Goal: Task Accomplishment & Management: Complete application form

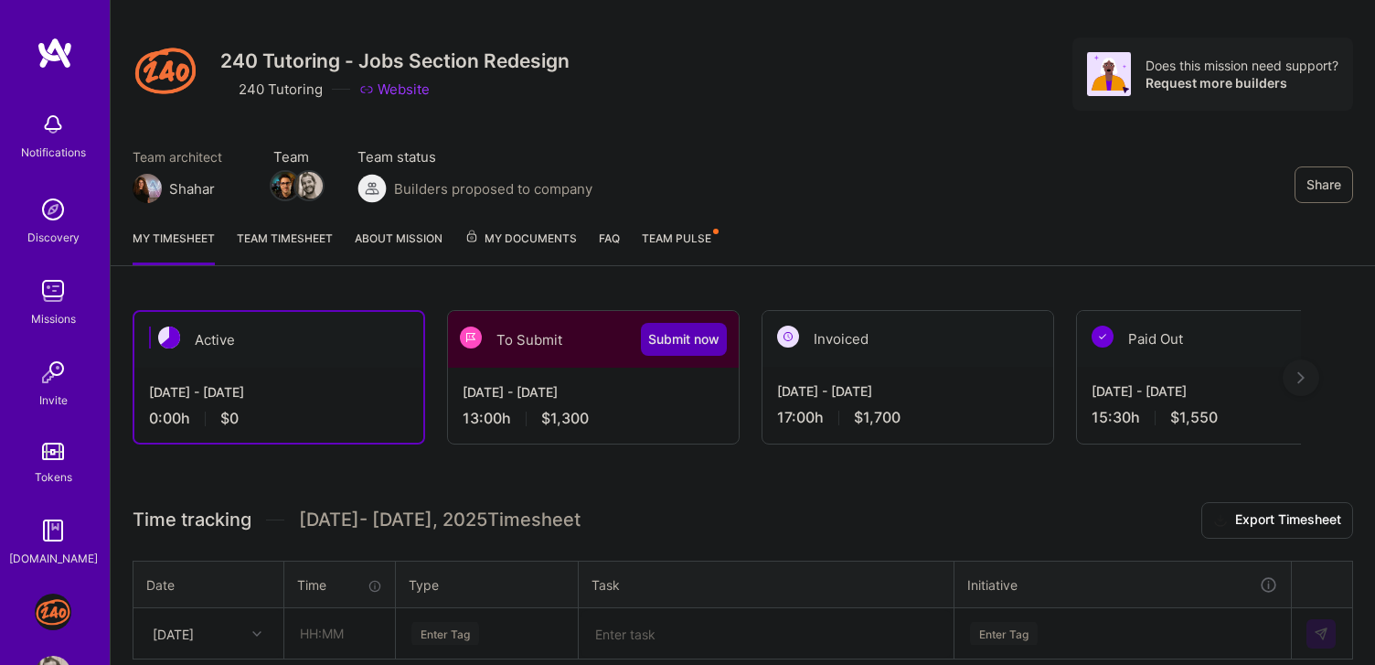
scroll to position [49, 0]
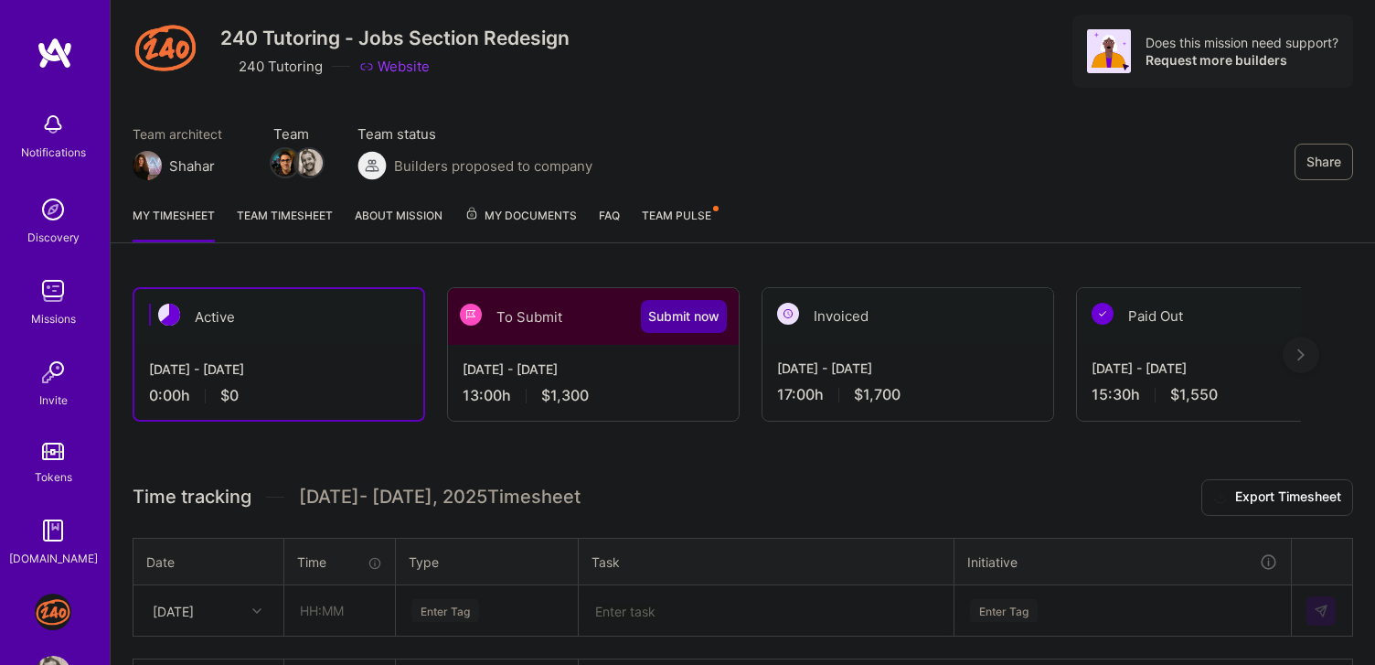
click at [665, 303] on button "Submit now" at bounding box center [684, 316] width 86 height 33
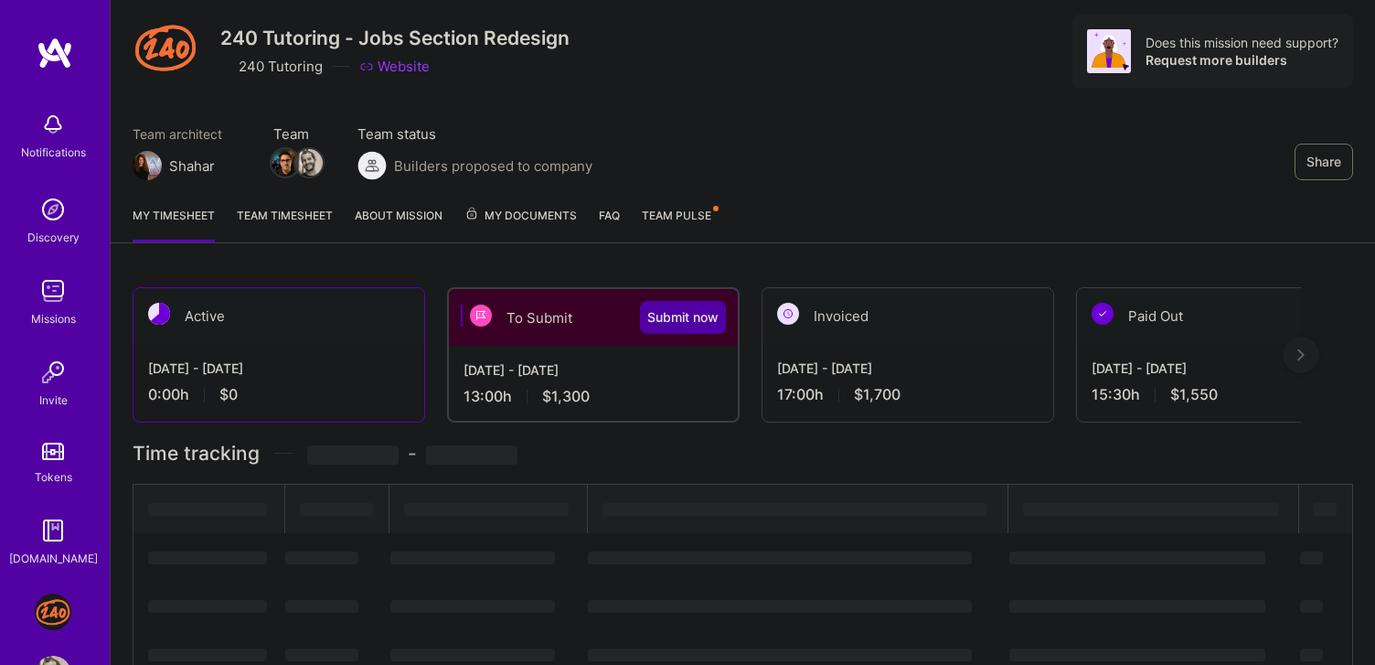
click at [662, 322] on body "Notifications Discovery Missions Invite Tokens [DOMAIN_NAME] J: 240 Tutoring - …" at bounding box center [687, 525] width 1375 height 1148
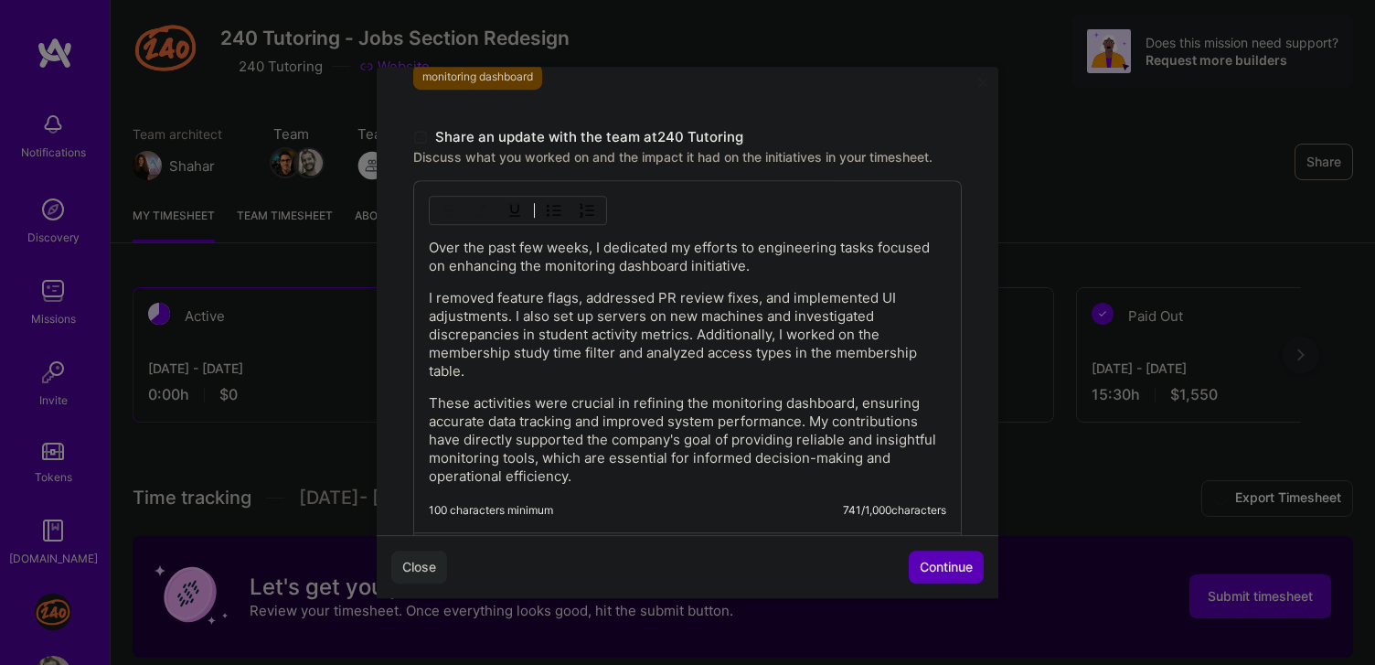
scroll to position [530, 0]
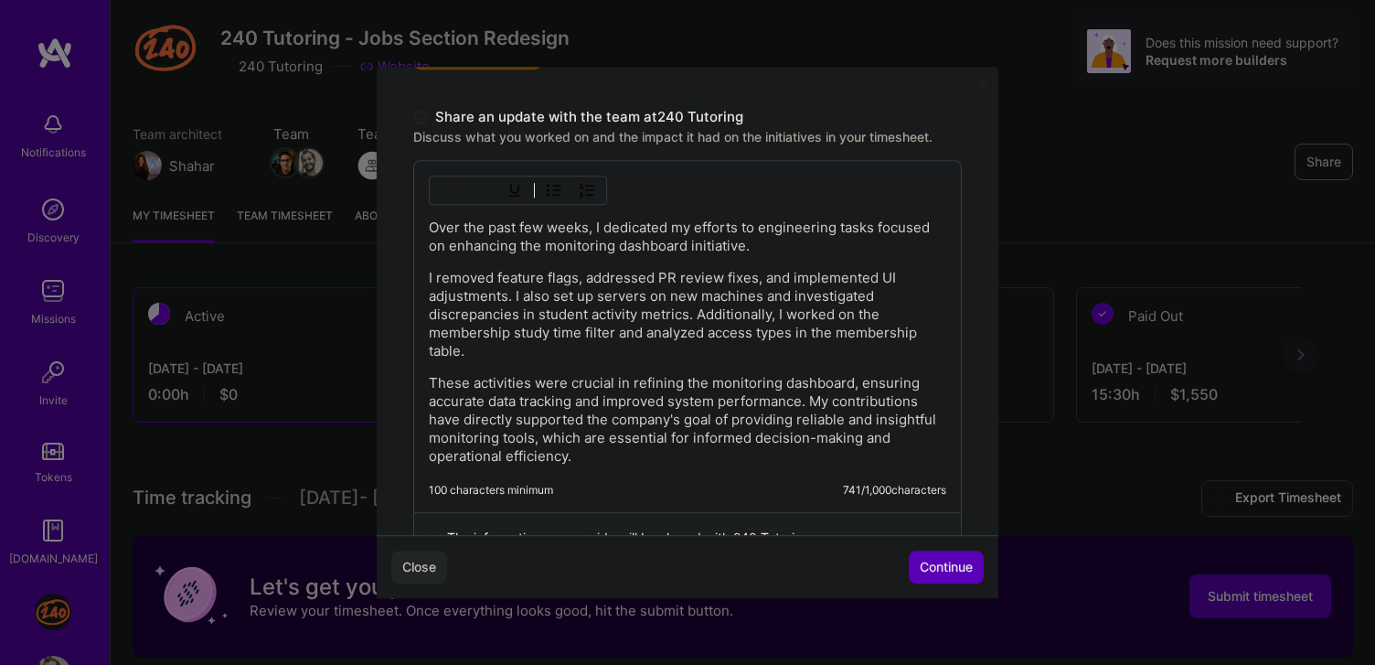
click at [629, 394] on p "These activities were crucial in refining the monitoring dashboard, ensuring ac…" at bounding box center [687, 419] width 517 height 91
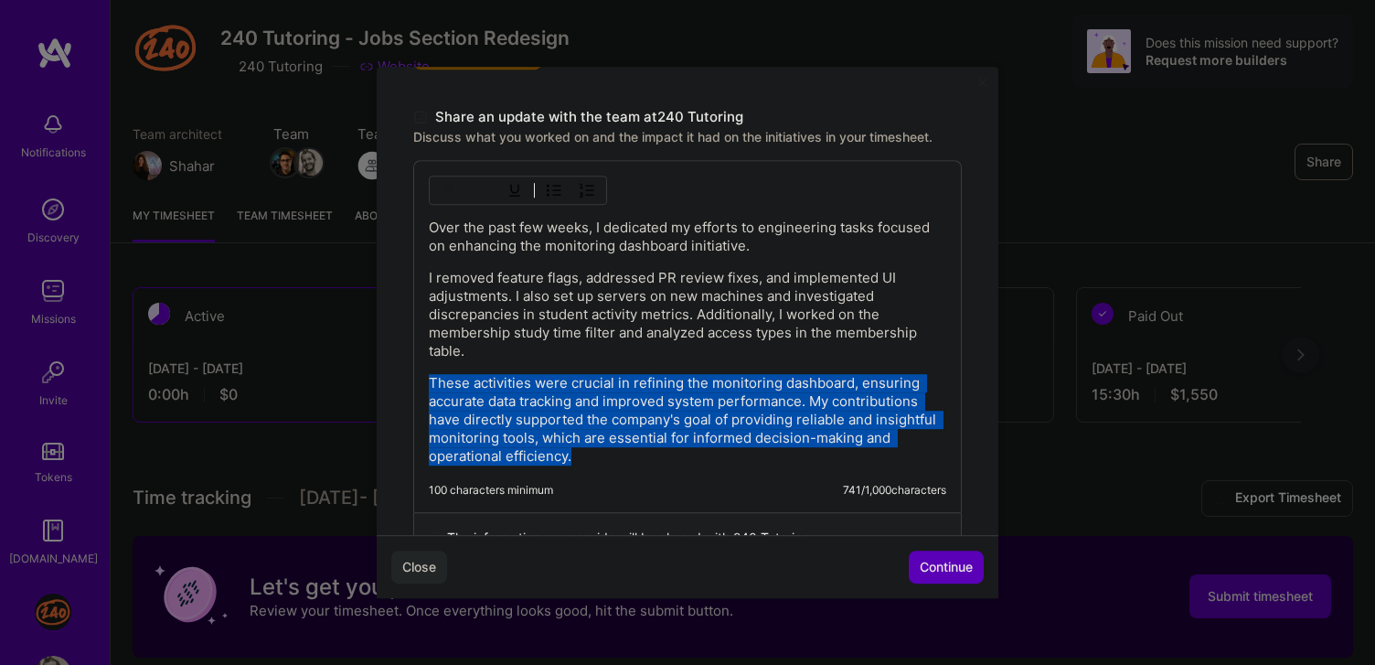
click at [629, 394] on p "These activities were crucial in refining the monitoring dashboard, ensuring ac…" at bounding box center [687, 419] width 517 height 91
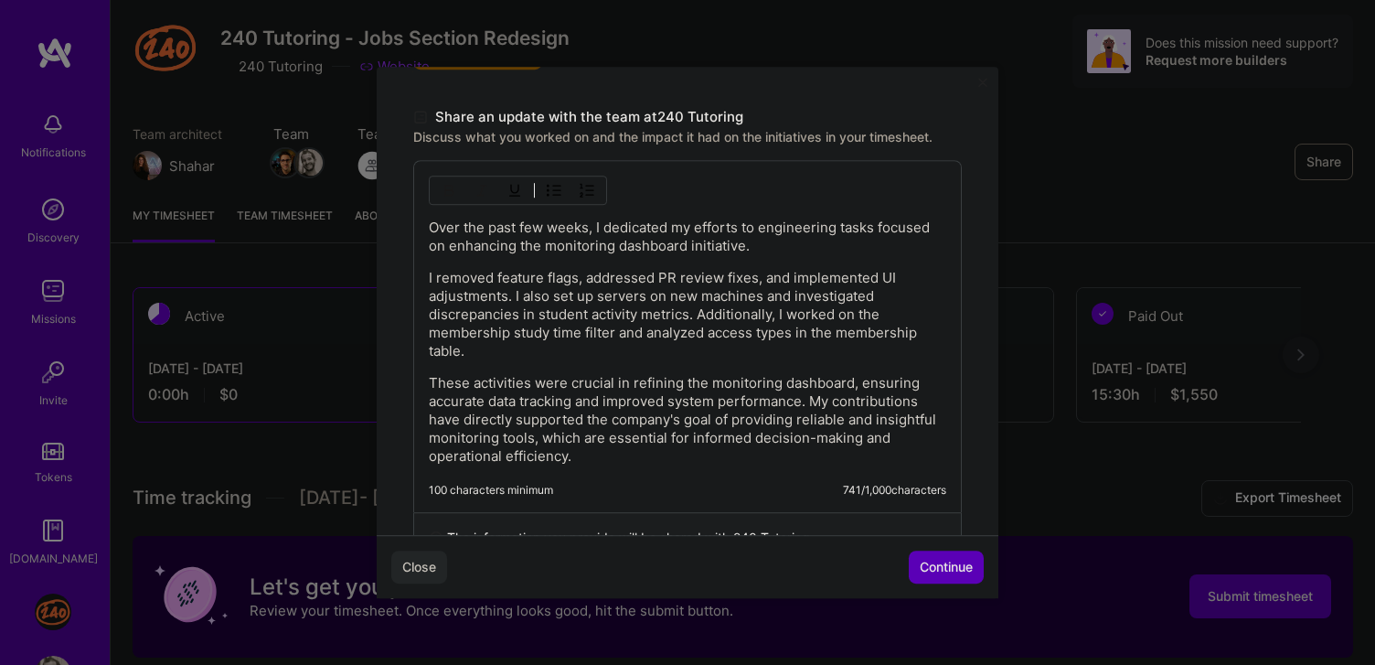
click at [644, 270] on p "I removed feature flags, addressed PR review fixes, and implemented UI adjustme…" at bounding box center [687, 314] width 517 height 91
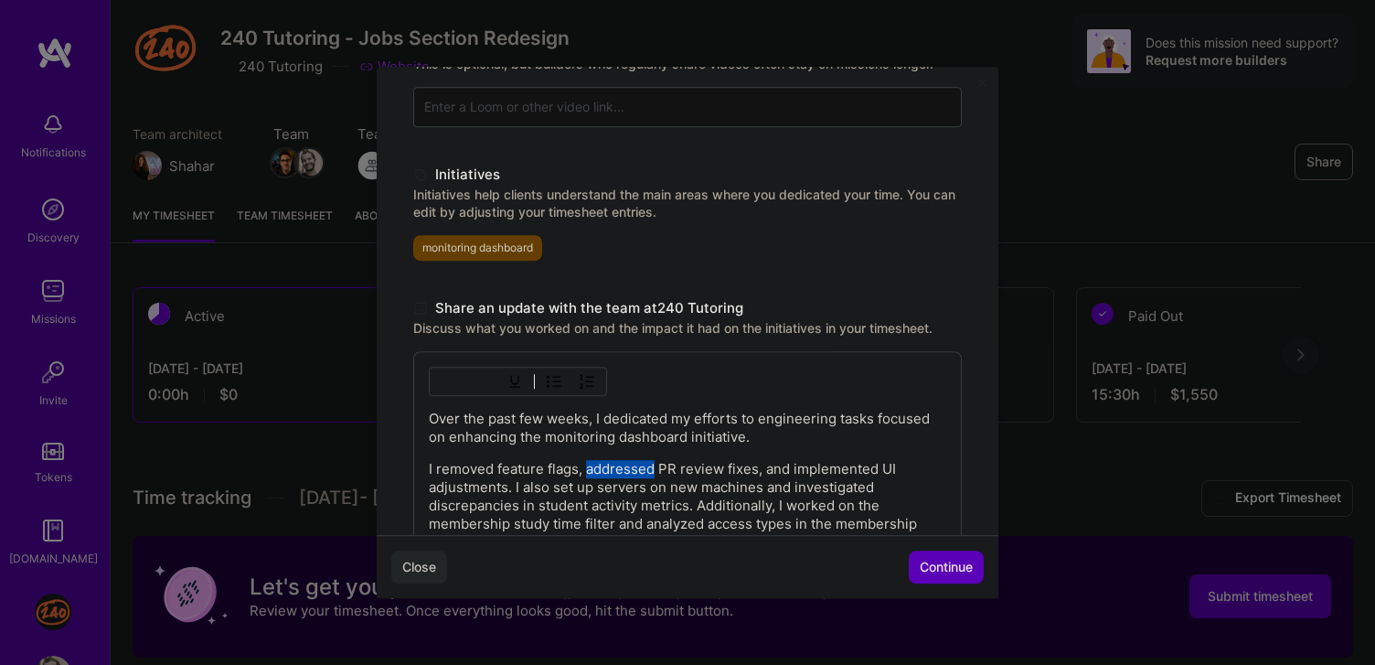
scroll to position [415, 0]
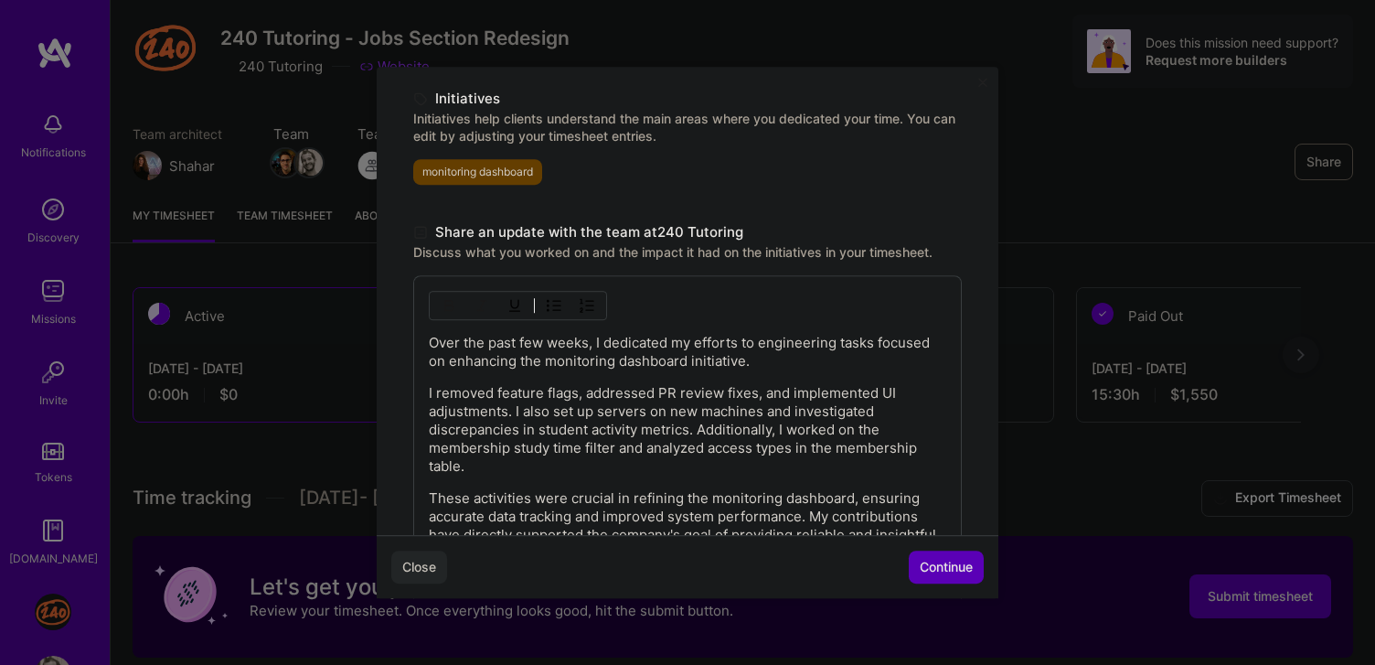
click at [649, 349] on p "Over the past few weeks, I dedicated my efforts to engineering tasks focused on…" at bounding box center [687, 352] width 517 height 37
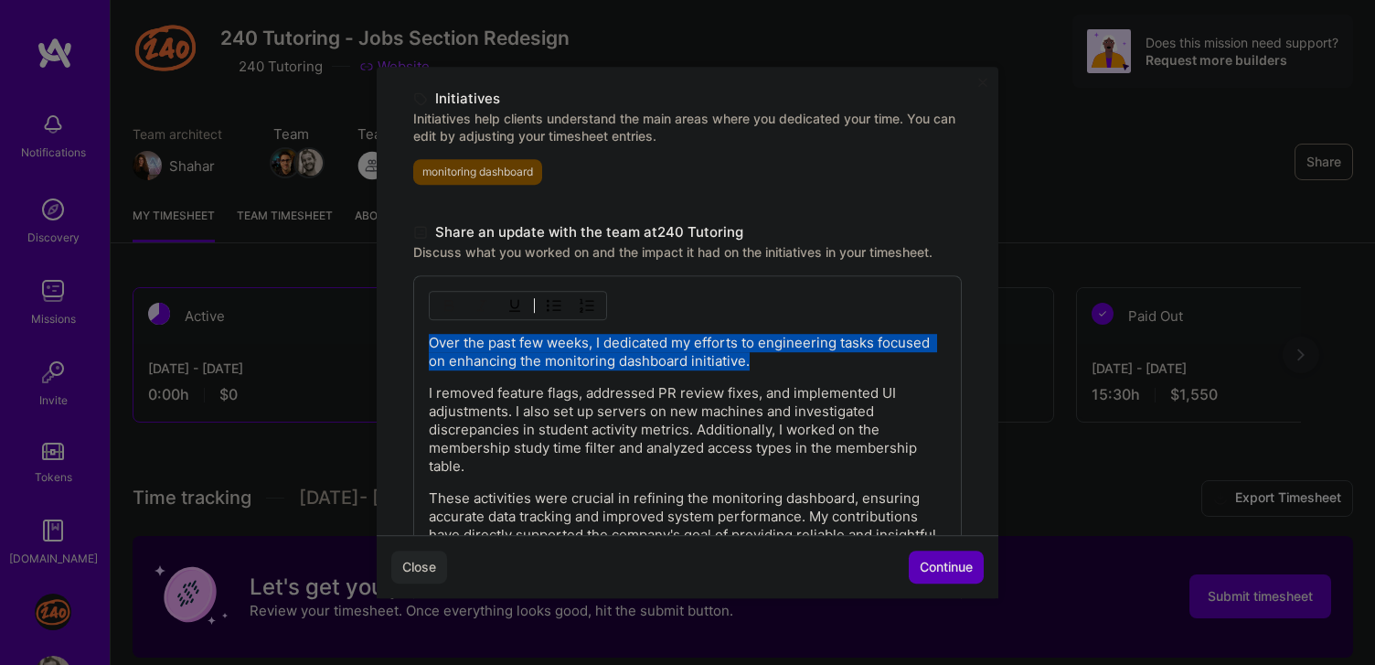
click at [649, 349] on p "Over the past few weeks, I dedicated my efforts to engineering tasks focused on…" at bounding box center [687, 352] width 517 height 37
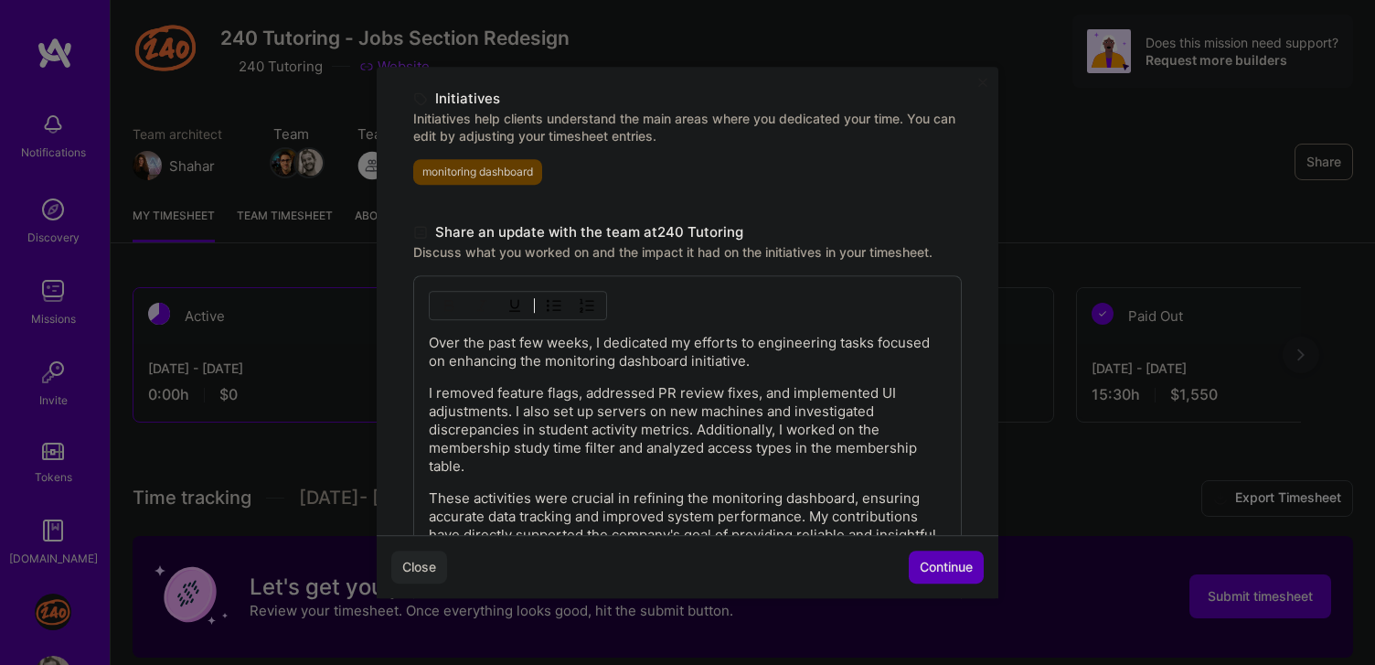
click at [649, 349] on p "Over the past few weeks, I dedicated my efforts to engineering tasks focused on…" at bounding box center [687, 352] width 517 height 37
click at [633, 421] on p "I removed feature flags, addressed PR review fixes, and implemented UI adjustme…" at bounding box center [687, 429] width 517 height 91
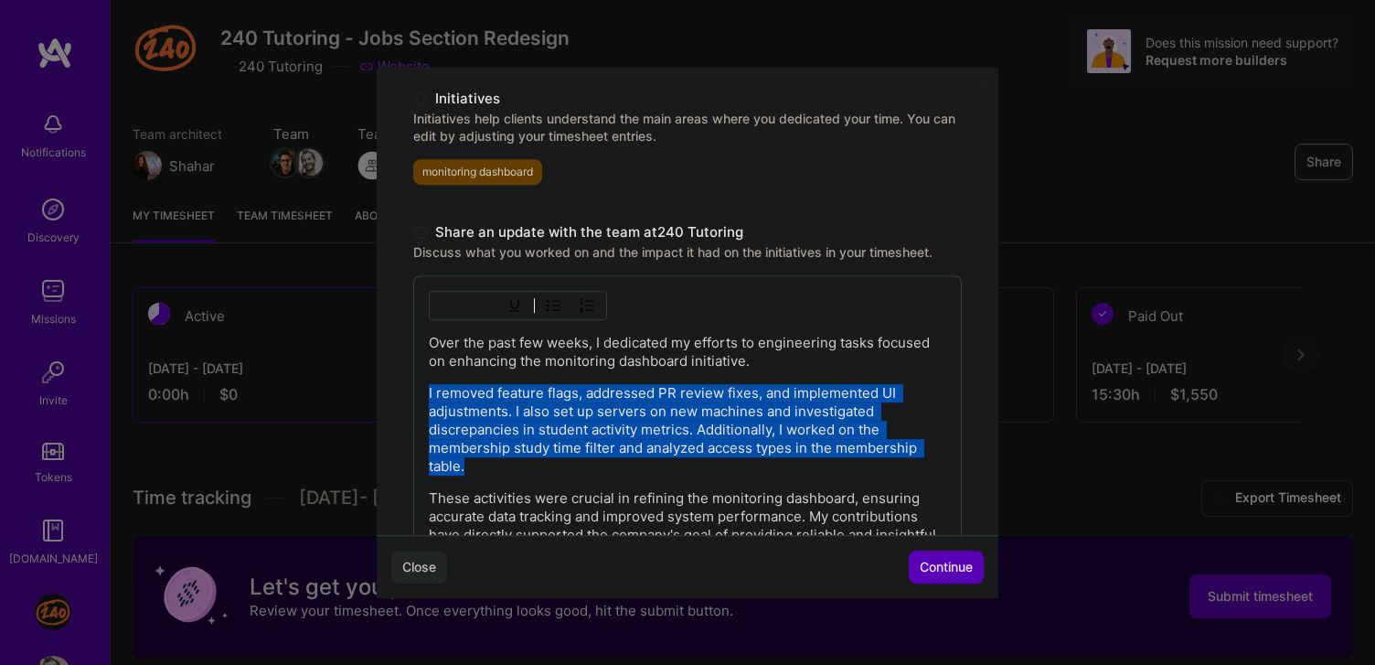
click at [633, 421] on p "I removed feature flags, addressed PR review fixes, and implemented UI adjustme…" at bounding box center [687, 429] width 517 height 91
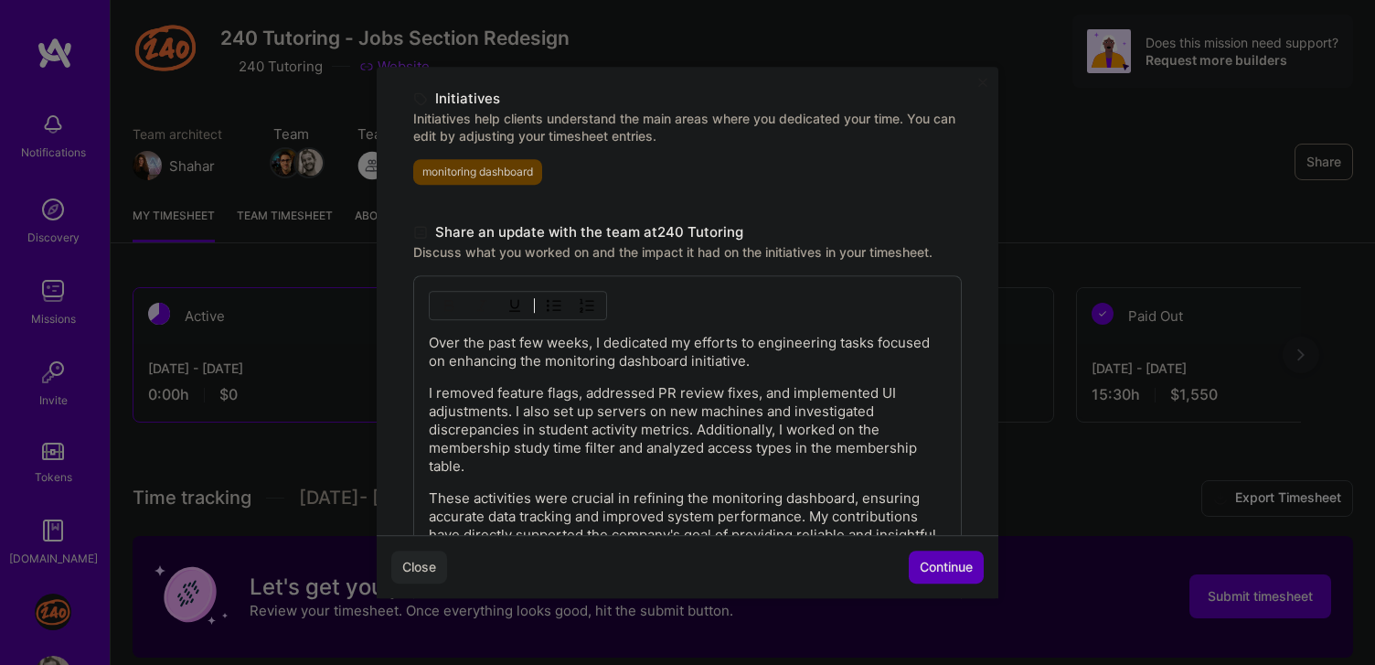
click at [619, 354] on p "Over the past few weeks, I dedicated my efforts to engineering tasks focused on…" at bounding box center [687, 352] width 517 height 37
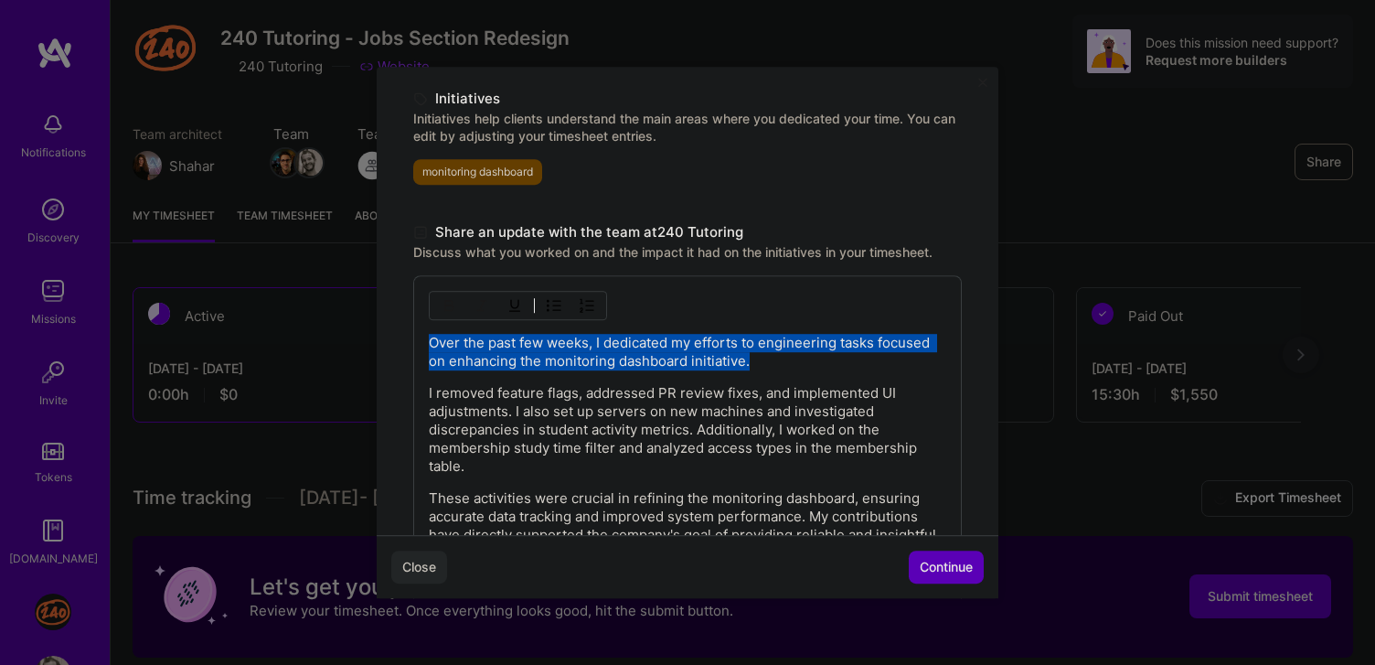
click at [619, 354] on p "Over the past few weeks, I dedicated my efforts to engineering tasks focused on…" at bounding box center [687, 352] width 517 height 37
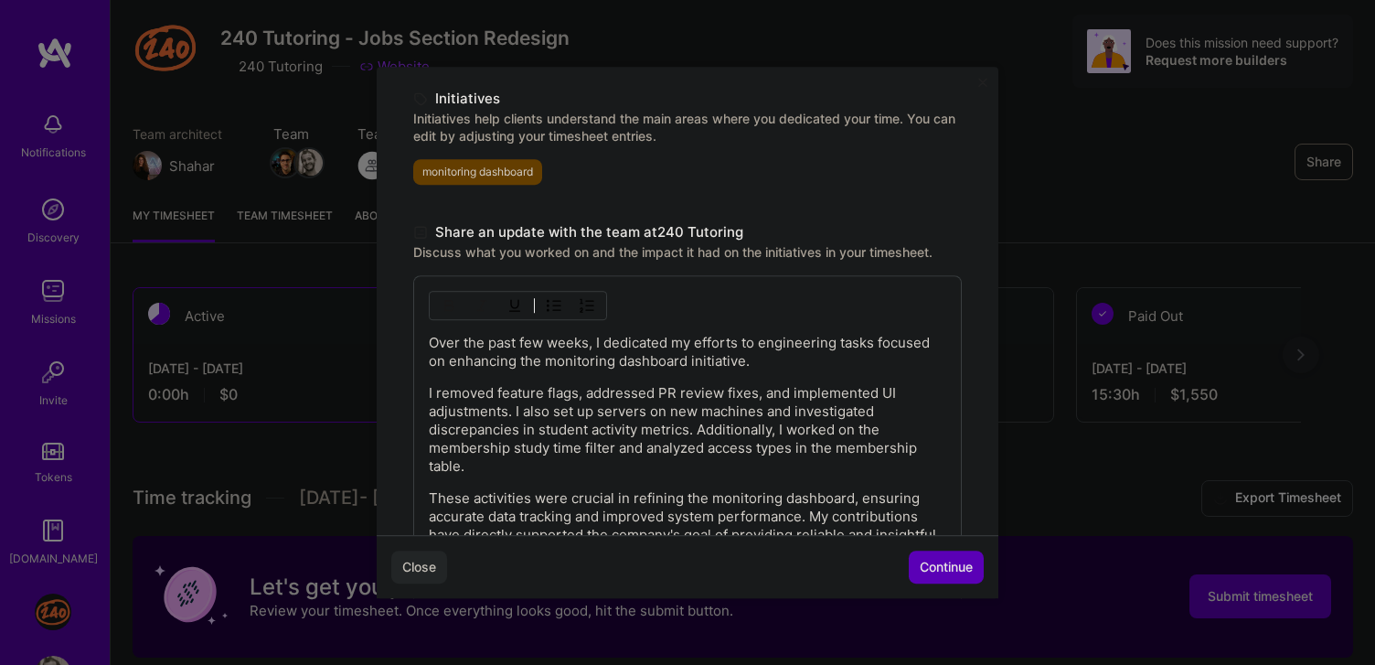
click at [619, 354] on p "Over the past few weeks, I dedicated my efforts to engineering tasks focused on…" at bounding box center [687, 352] width 517 height 37
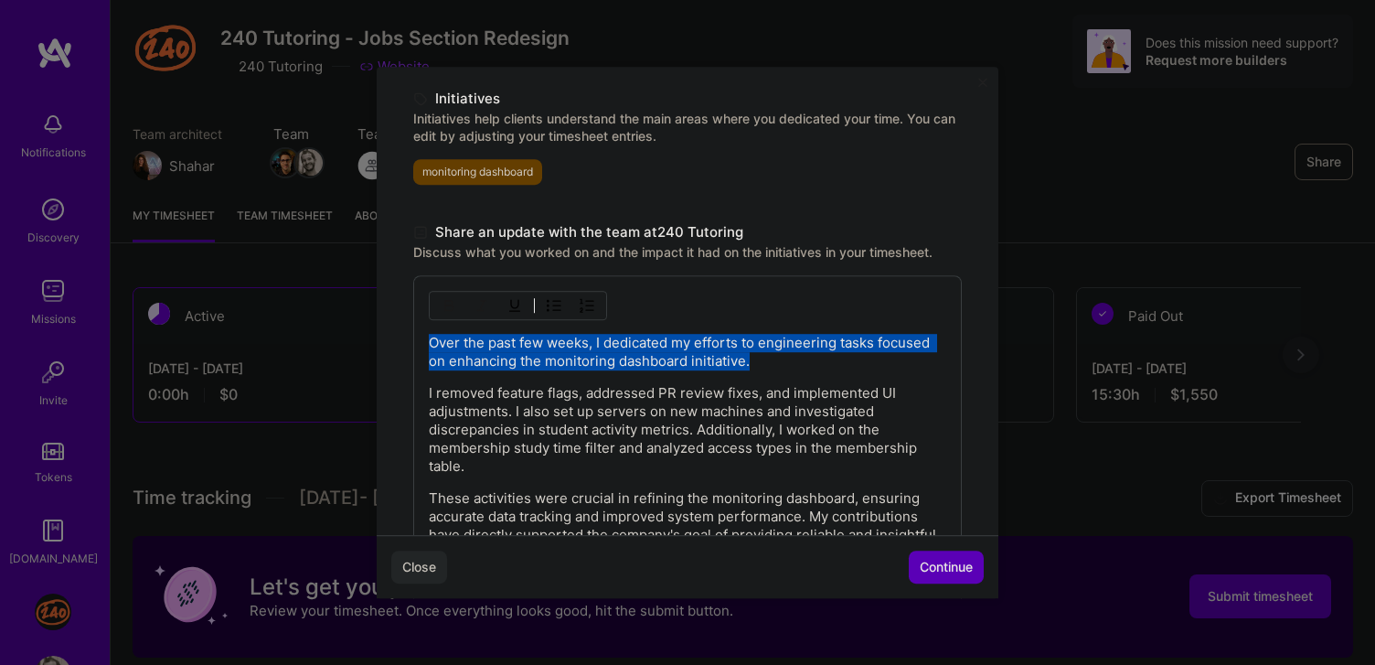
click at [619, 354] on p "Over the past few weeks, I dedicated my efforts to engineering tasks focused on…" at bounding box center [687, 352] width 517 height 37
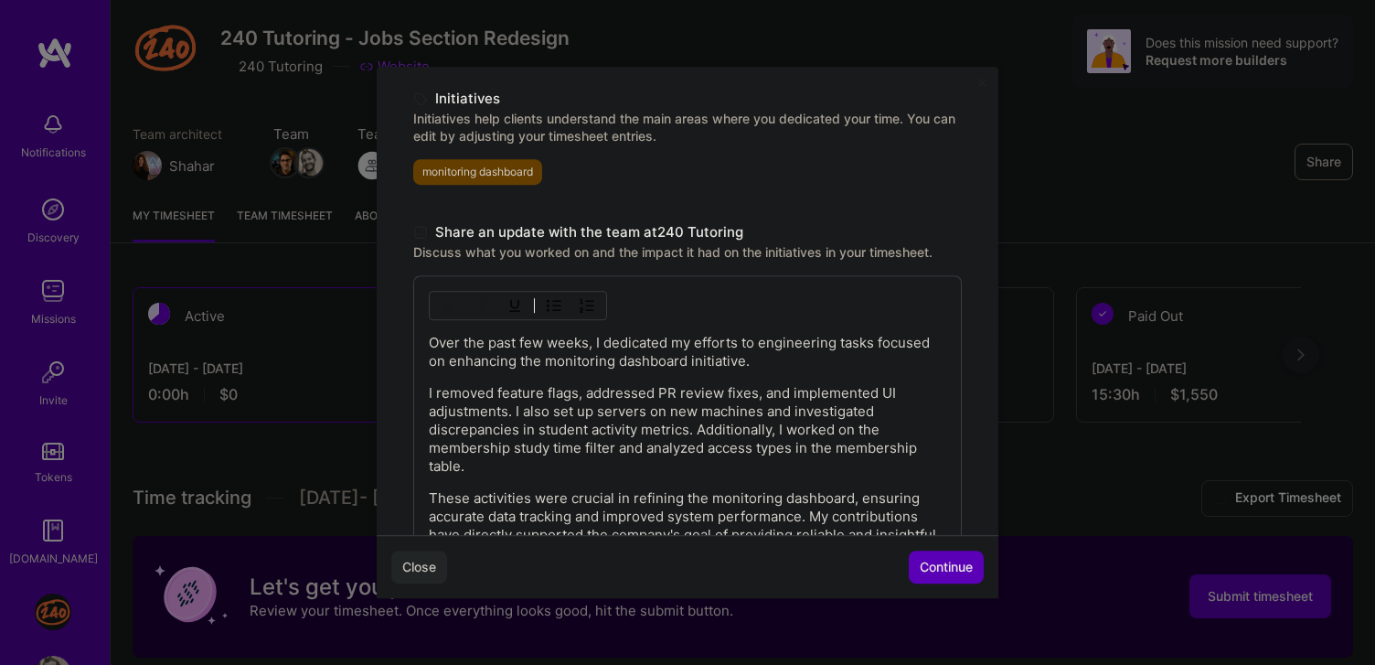
click at [619, 354] on p "Over the past few weeks, I dedicated my efforts to engineering tasks focused on…" at bounding box center [687, 352] width 517 height 37
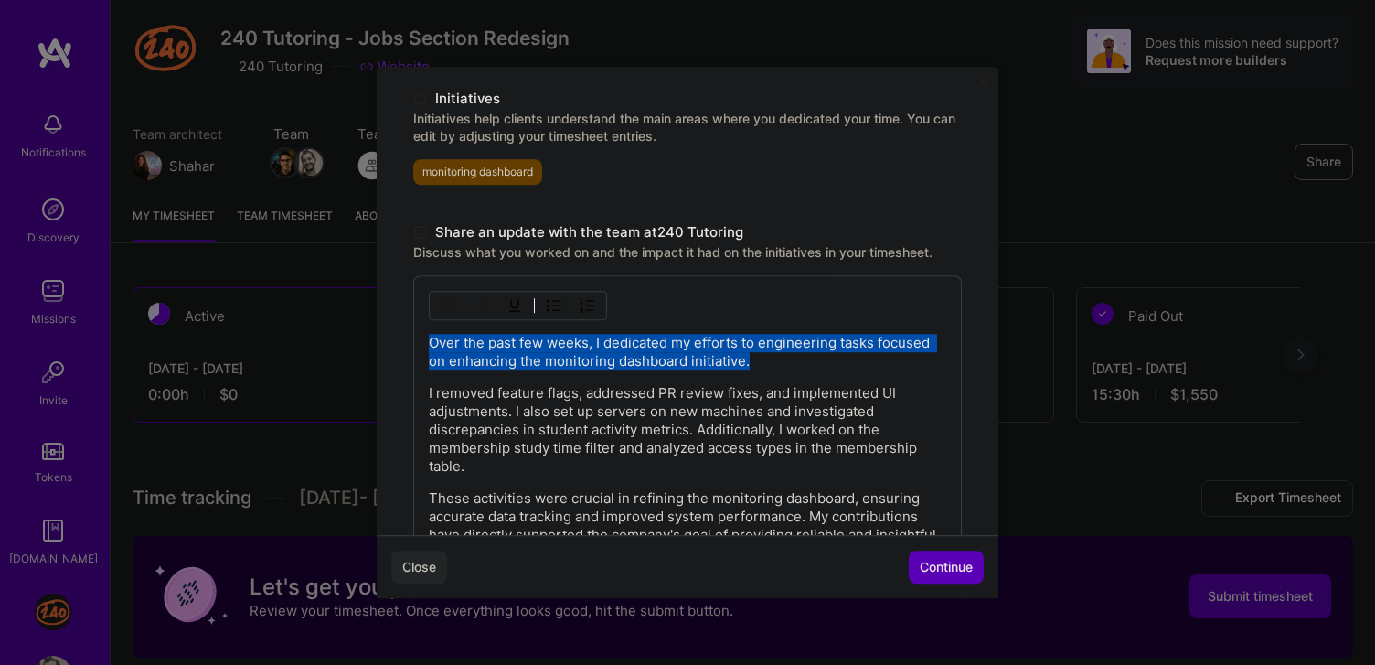
click at [619, 354] on p "Over the past few weeks, I dedicated my efforts to engineering tasks focused on…" at bounding box center [687, 352] width 517 height 37
click at [691, 338] on p "Over the past few weeks, I dedicated my efforts to engineering tasks focused on…" at bounding box center [687, 352] width 517 height 37
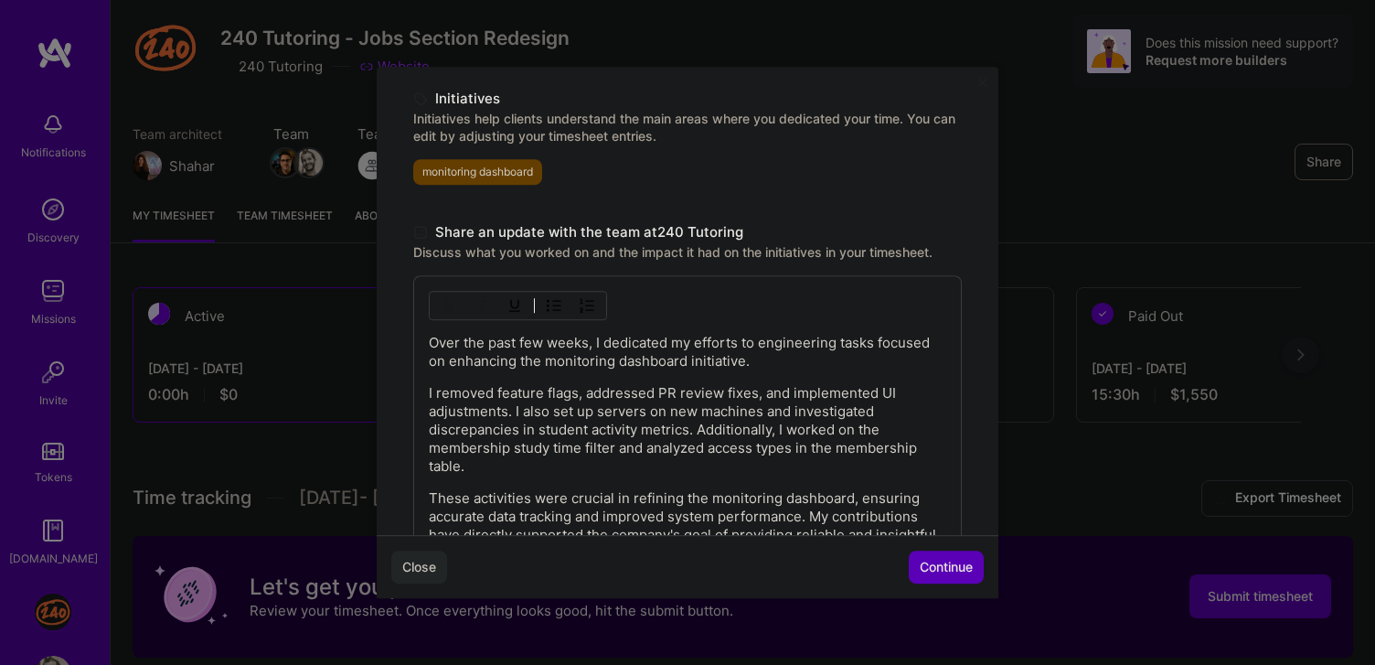
click at [807, 360] on p "Over the past few weeks, I dedicated my efforts to engineering tasks focused on…" at bounding box center [687, 352] width 517 height 37
click at [591, 397] on p "I removed feature flags, addressed PR review fixes, and implemented UI adjustme…" at bounding box center [687, 429] width 517 height 91
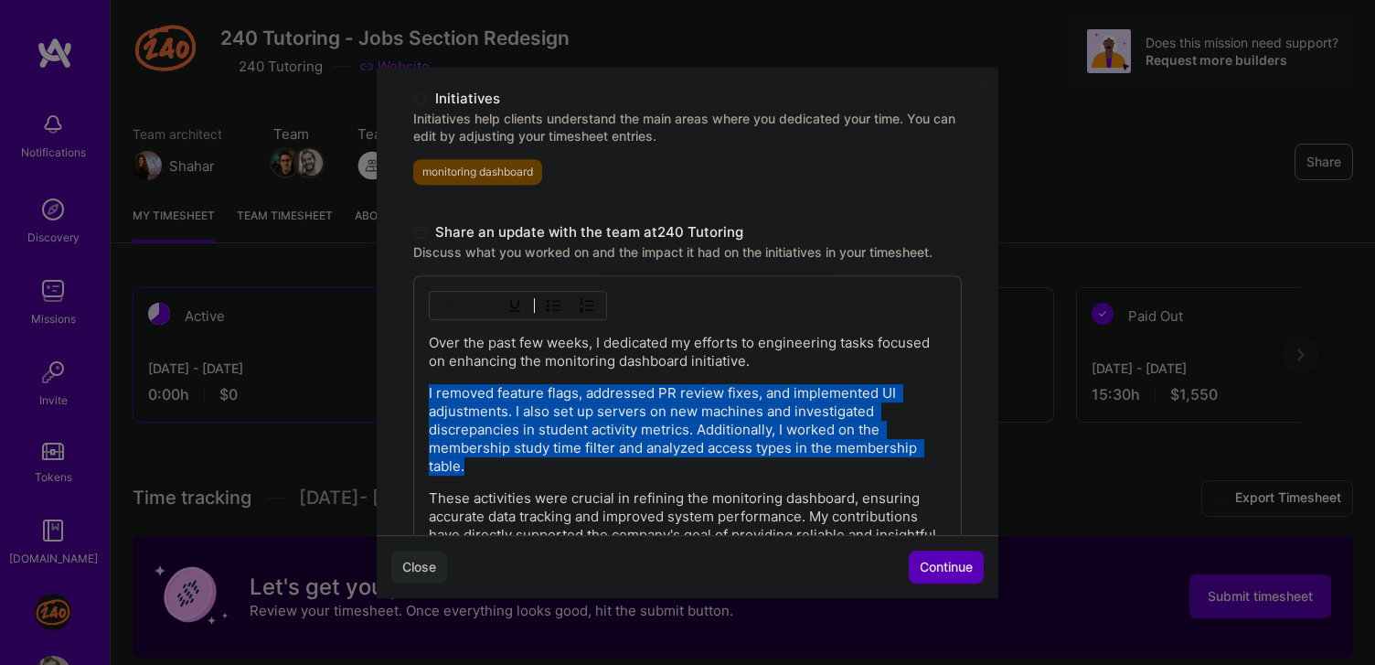
click at [591, 397] on p "I removed feature flags, addressed PR review fixes, and implemented UI adjustme…" at bounding box center [687, 429] width 517 height 91
click at [536, 391] on p "I removed feature flags, addressed PR review fixes, and implemented UI adjustme…" at bounding box center [687, 429] width 517 height 91
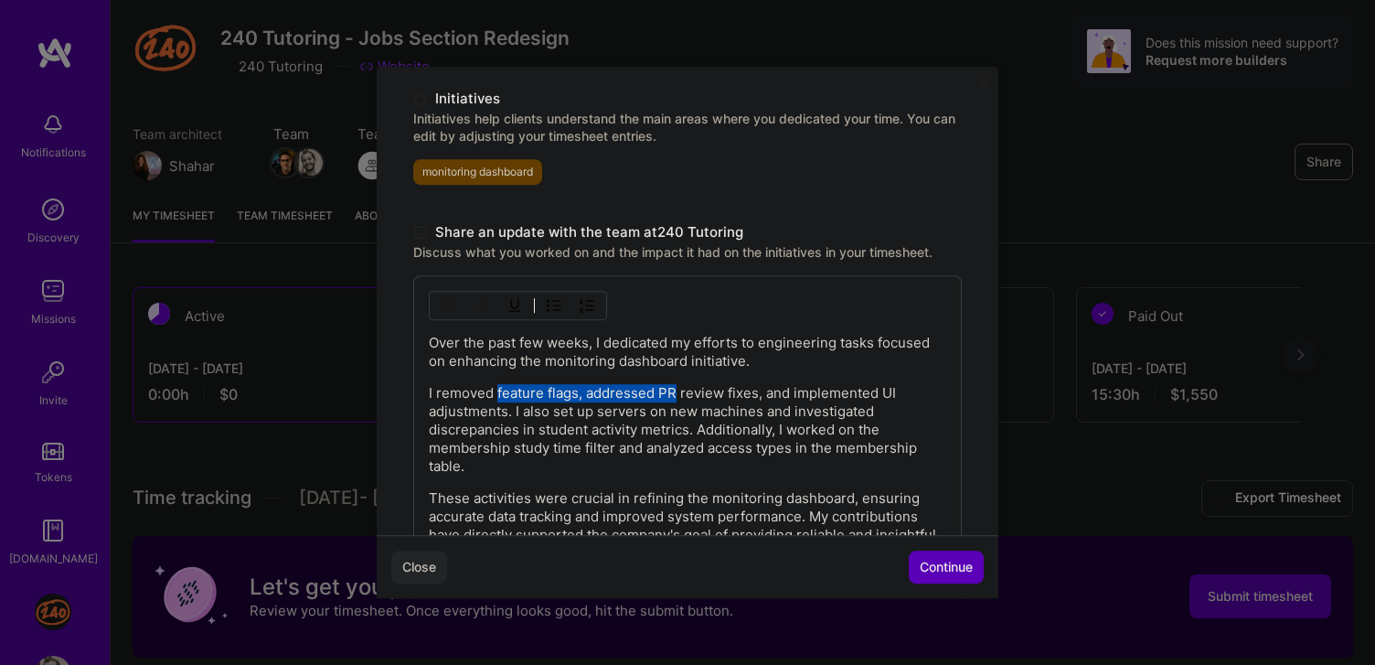
drag, startPoint x: 536, startPoint y: 391, endPoint x: 663, endPoint y: 390, distance: 127.1
click at [663, 391] on p "I removed feature flags, addressed PR review fixes, and implemented UI adjustme…" at bounding box center [687, 429] width 517 height 91
click at [663, 390] on p "I removed feature flags, addressed PR review fixes, and implemented UI adjustme…" at bounding box center [687, 429] width 517 height 91
drag, startPoint x: 663, startPoint y: 390, endPoint x: 514, endPoint y: 390, distance: 149.0
click at [514, 390] on p "I removed feature flags, addressed PR review fixes, and implemented UI adjustme…" at bounding box center [687, 429] width 517 height 91
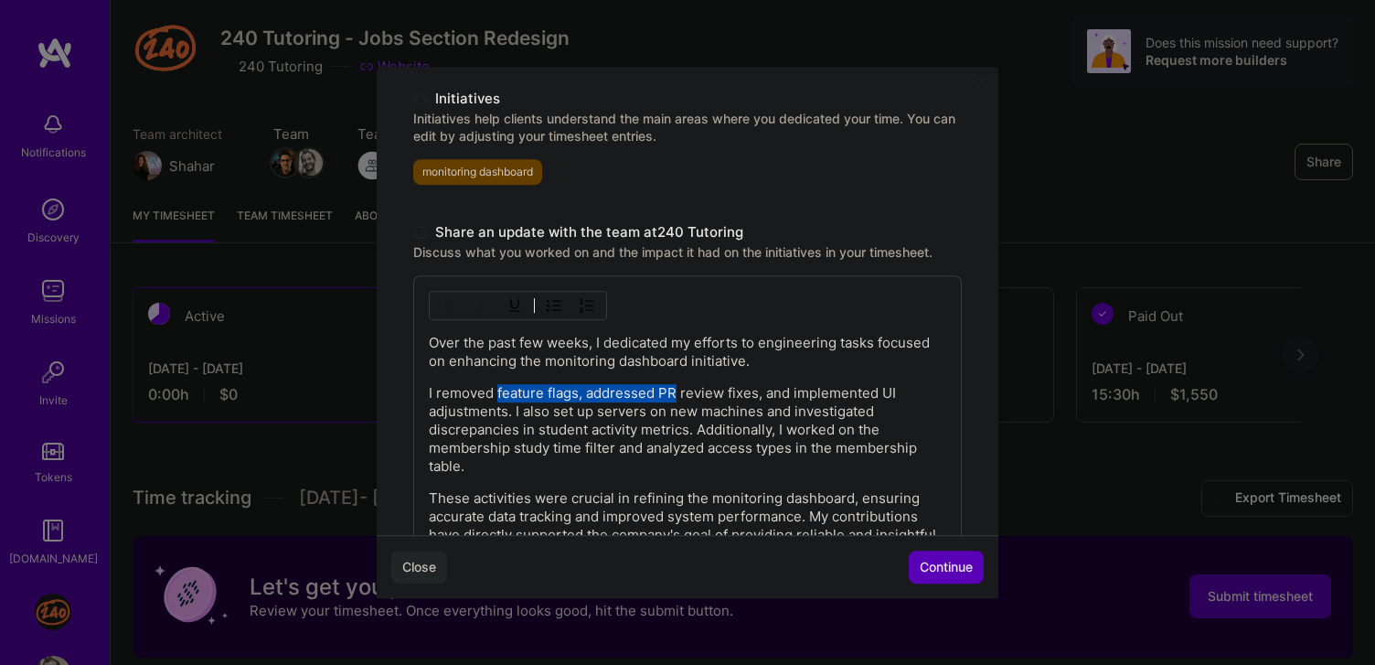
click at [514, 390] on p "I removed feature flags, addressed PR review fixes, and implemented UI adjustme…" at bounding box center [687, 429] width 517 height 91
drag, startPoint x: 514, startPoint y: 390, endPoint x: 623, endPoint y: 388, distance: 108.8
click at [623, 388] on p "I removed feature flags, addressed PR review fixes, and implemented UI adjustme…" at bounding box center [687, 429] width 517 height 91
drag, startPoint x: 623, startPoint y: 388, endPoint x: 535, endPoint y: 388, distance: 87.8
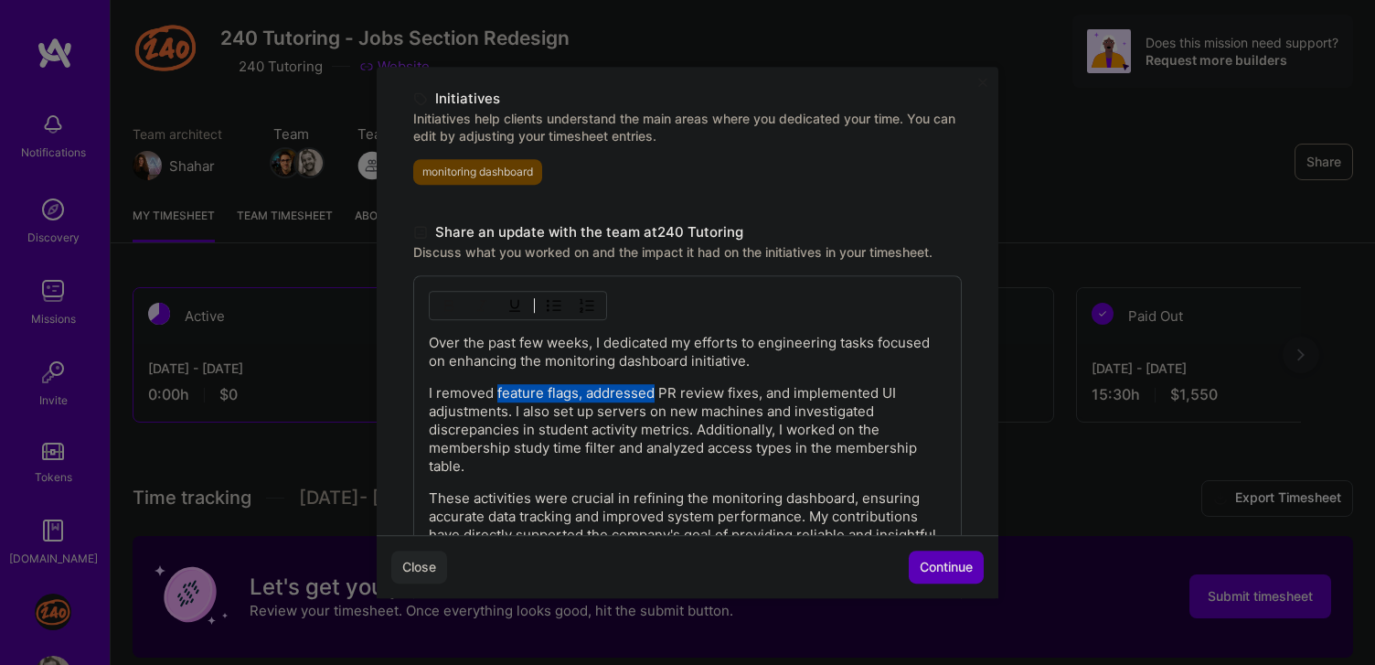
click at [535, 388] on p "I removed feature flags, addressed PR review fixes, and implemented UI adjustme…" at bounding box center [687, 429] width 517 height 91
drag, startPoint x: 535, startPoint y: 388, endPoint x: 677, endPoint y: 389, distance: 142.6
click at [677, 389] on p "I removed feature flags, addressed PR review fixes, and implemented UI adjustme…" at bounding box center [687, 429] width 517 height 91
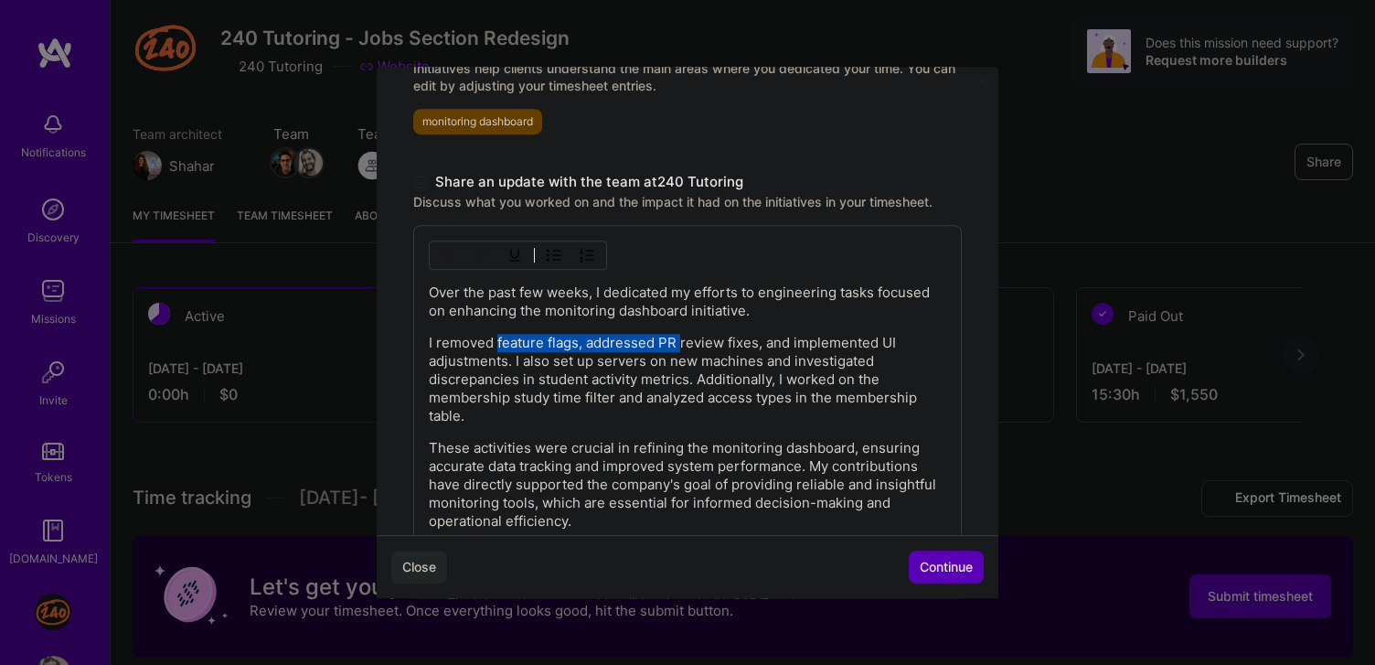
scroll to position [466, 0]
click at [677, 389] on p "I removed feature flags, addressed PR review fixes, and implemented UI adjustme…" at bounding box center [687, 378] width 517 height 91
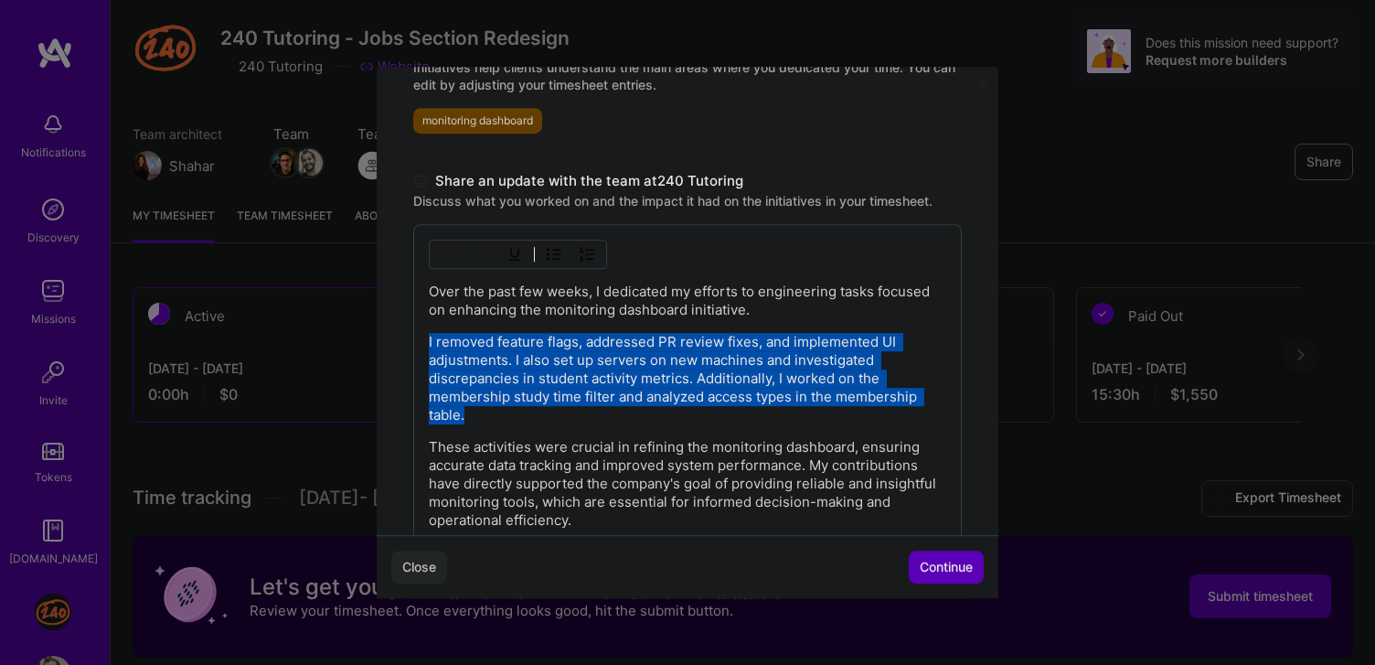
click at [677, 389] on p "I removed feature flags, addressed PR review fixes, and implemented UI adjustme…" at bounding box center [687, 378] width 517 height 91
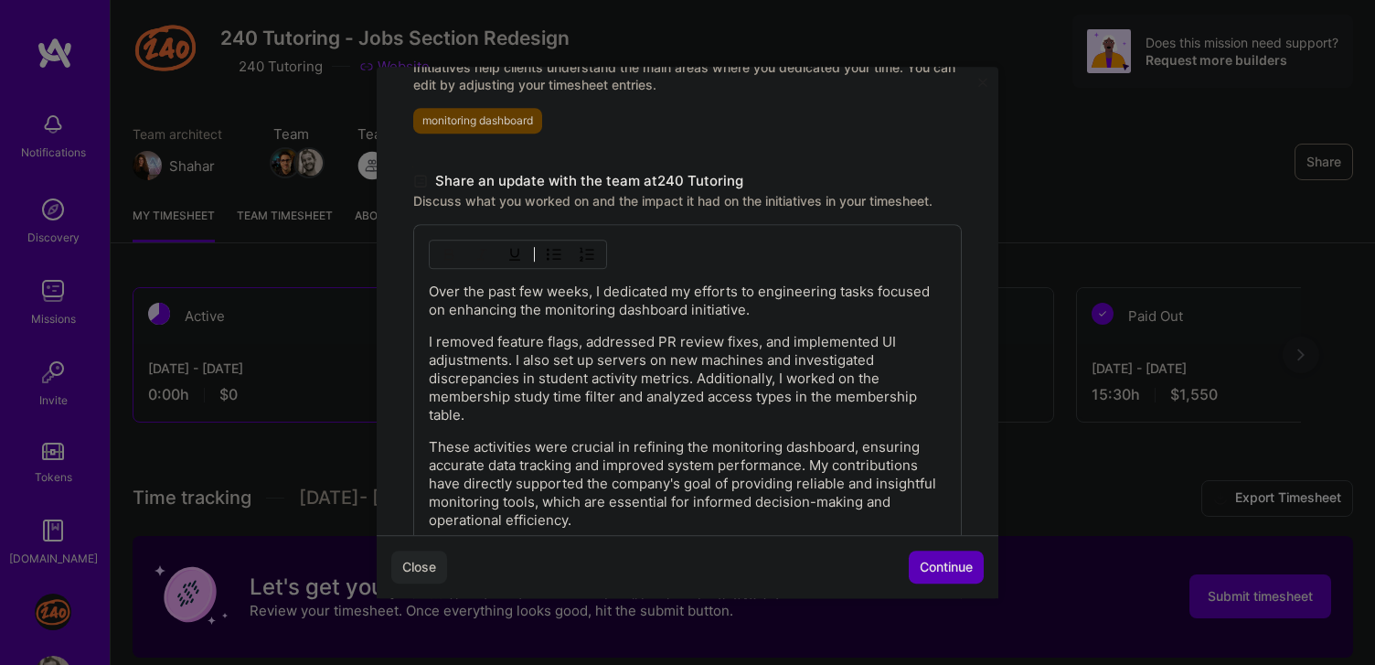
click at [677, 389] on p "I removed feature flags, addressed PR review fixes, and implemented UI adjustme…" at bounding box center [687, 378] width 517 height 91
click at [519, 356] on p "I removed feature flags, addressed PR review fixes, and implemented UI adjustme…" at bounding box center [687, 378] width 517 height 91
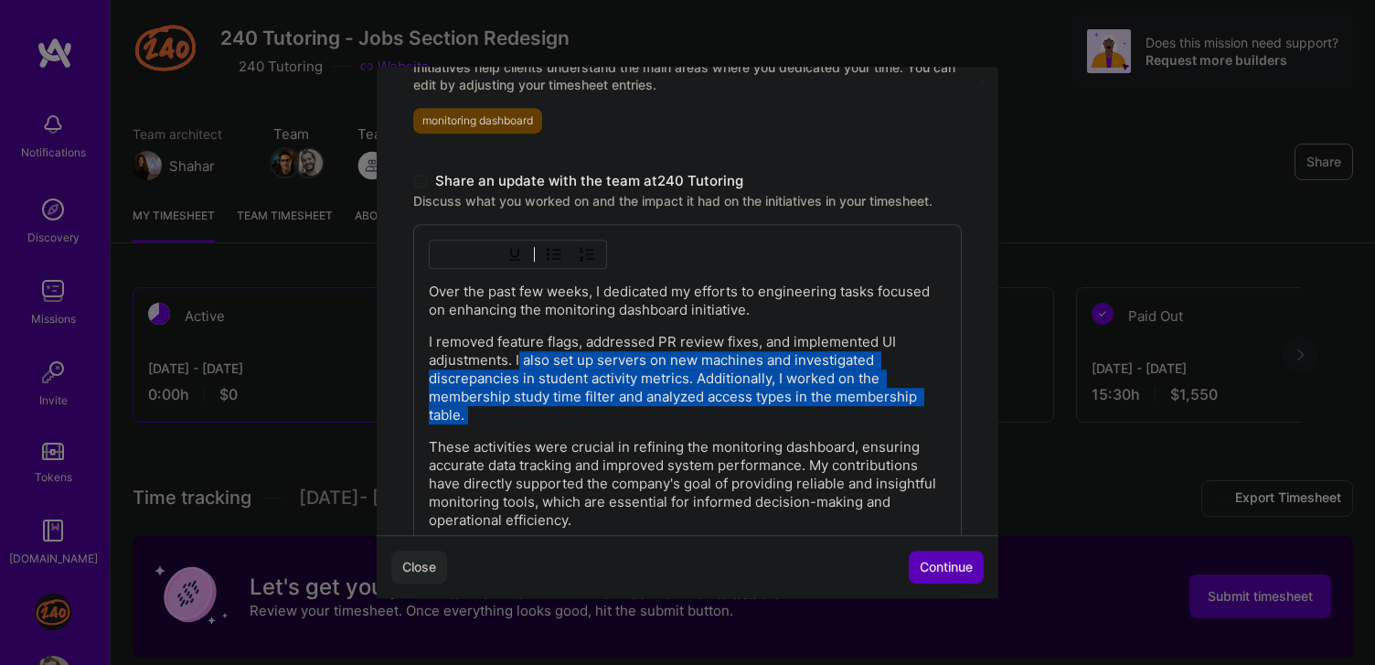
drag, startPoint x: 519, startPoint y: 356, endPoint x: 554, endPoint y: 417, distance: 70.4
click at [554, 417] on p "I removed feature flags, addressed PR review fixes, and implemented UI adjustme…" at bounding box center [687, 378] width 517 height 91
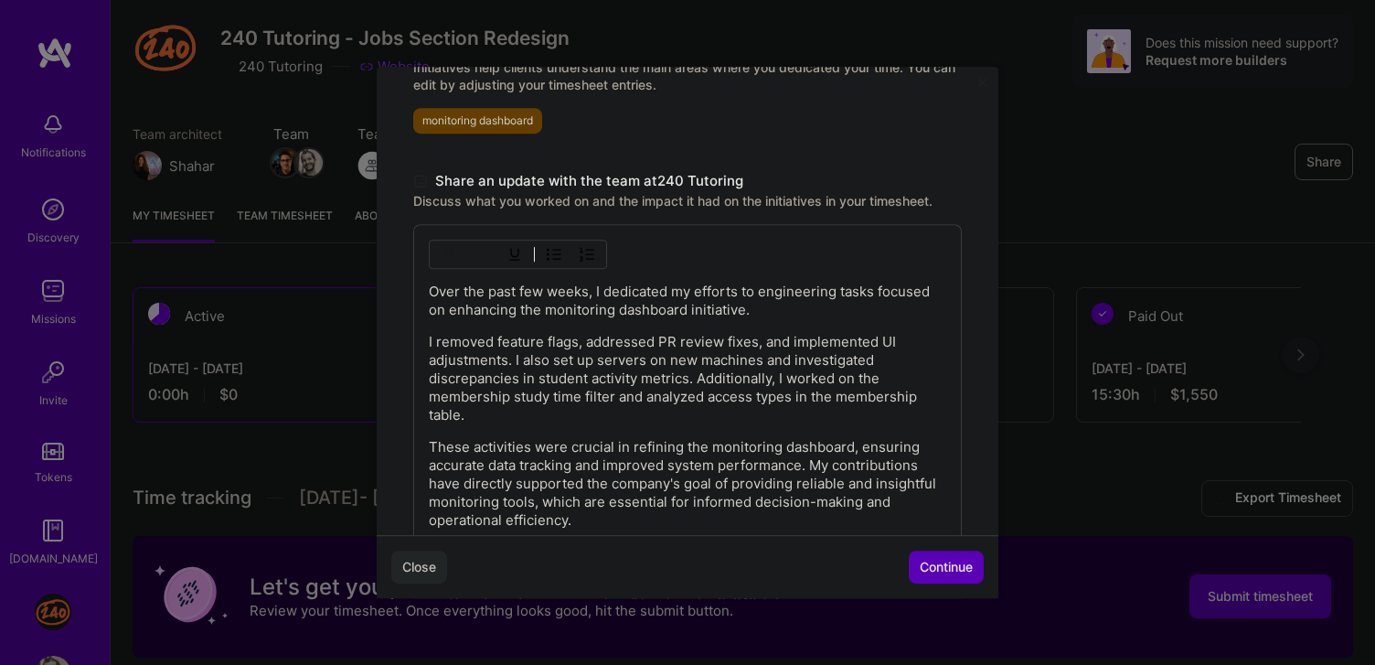
click at [554, 417] on p "I removed feature flags, addressed PR review fixes, and implemented UI adjustme…" at bounding box center [687, 378] width 517 height 91
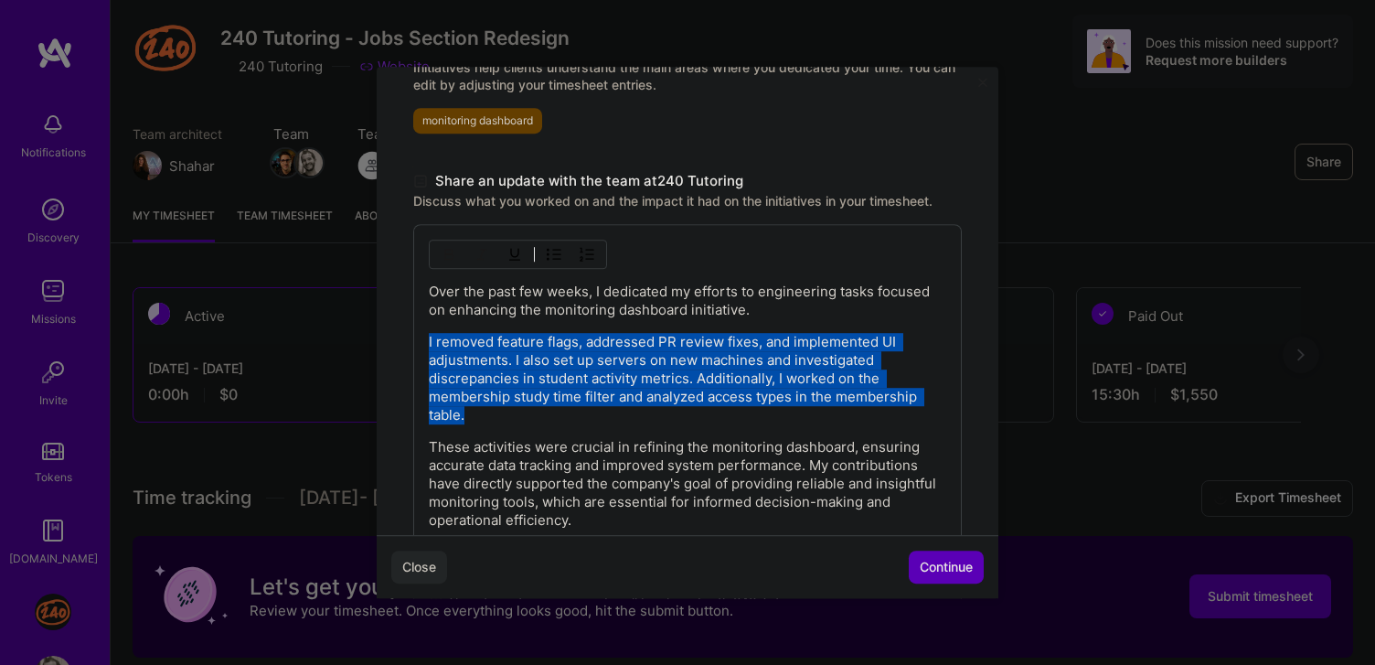
click at [554, 417] on p "I removed feature flags, addressed PR review fixes, and implemented UI adjustme…" at bounding box center [687, 378] width 517 height 91
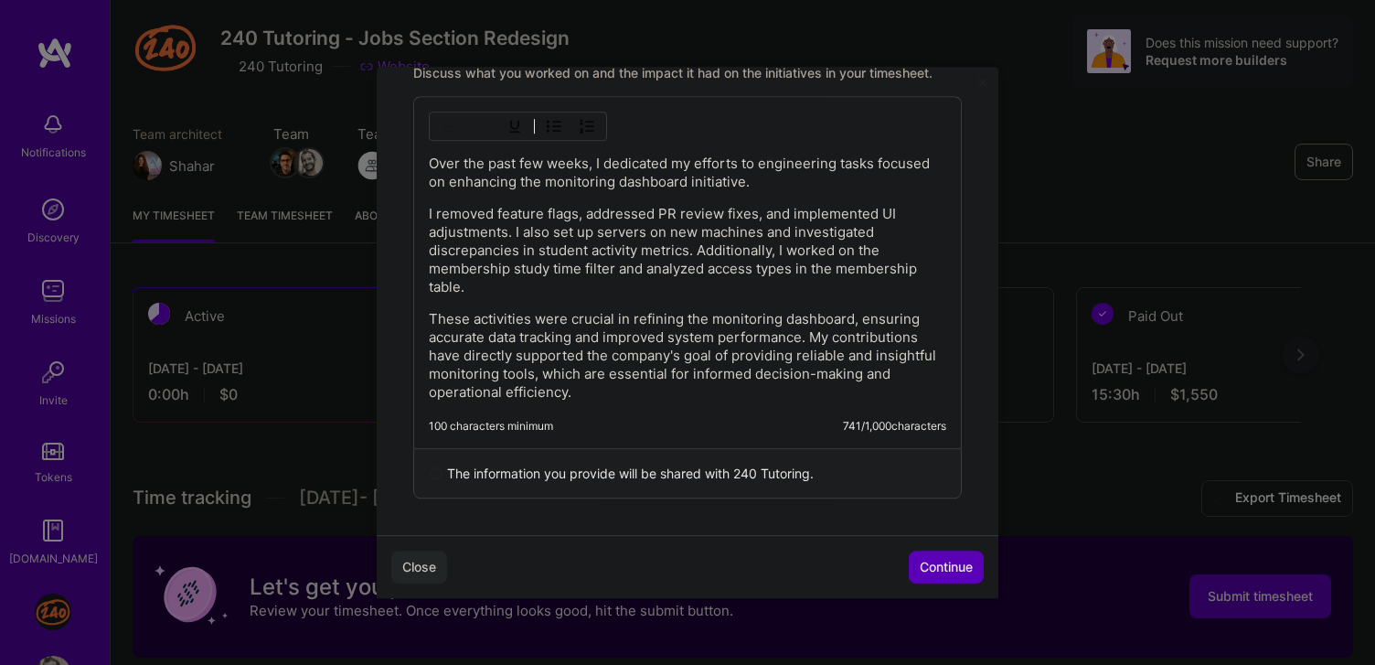
click at [763, 378] on p "These activities were crucial in refining the monitoring dashboard, ensuring ac…" at bounding box center [687, 355] width 517 height 91
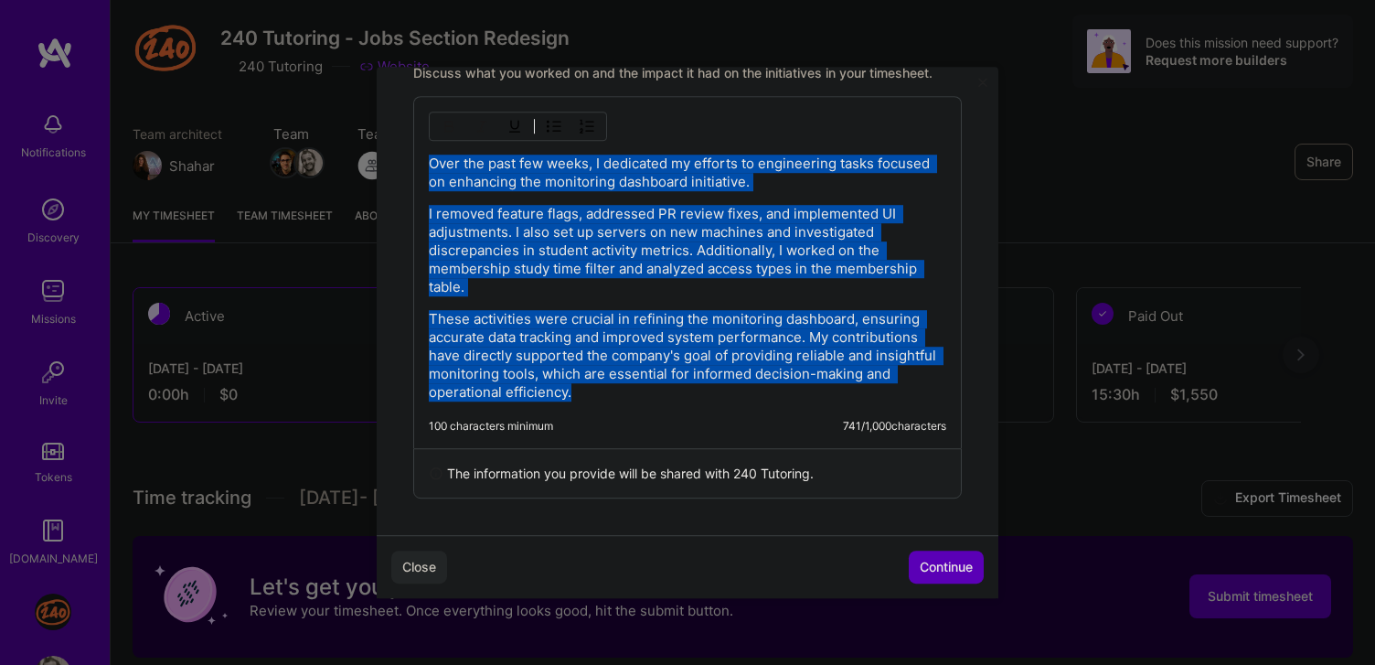
copy div "Over the past few weeks, I dedicated my efforts to engineering tasks focused on…"
click at [519, 284] on p "I removed feature flags, addressed PR review fixes, and implemented UI adjustme…" at bounding box center [687, 250] width 517 height 91
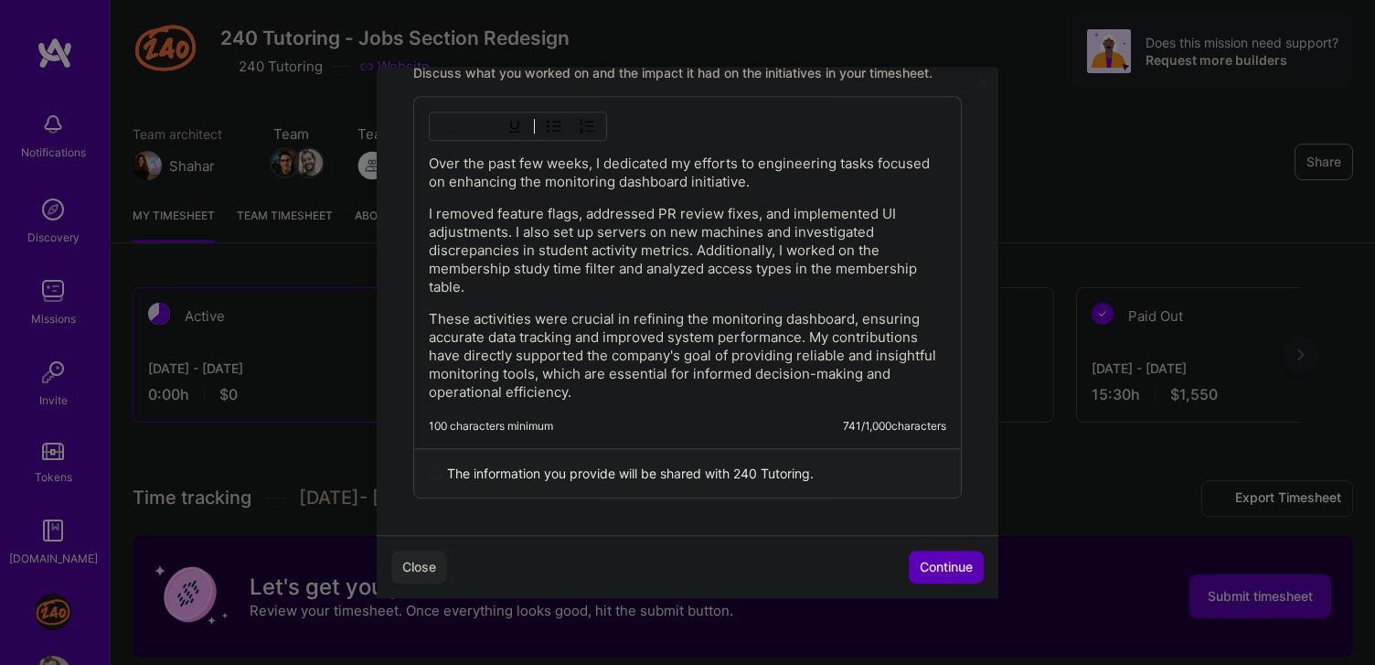
click at [459, 215] on p "I removed feature flags, addressed PR review fixes, and implemented UI adjustme…" at bounding box center [687, 250] width 517 height 91
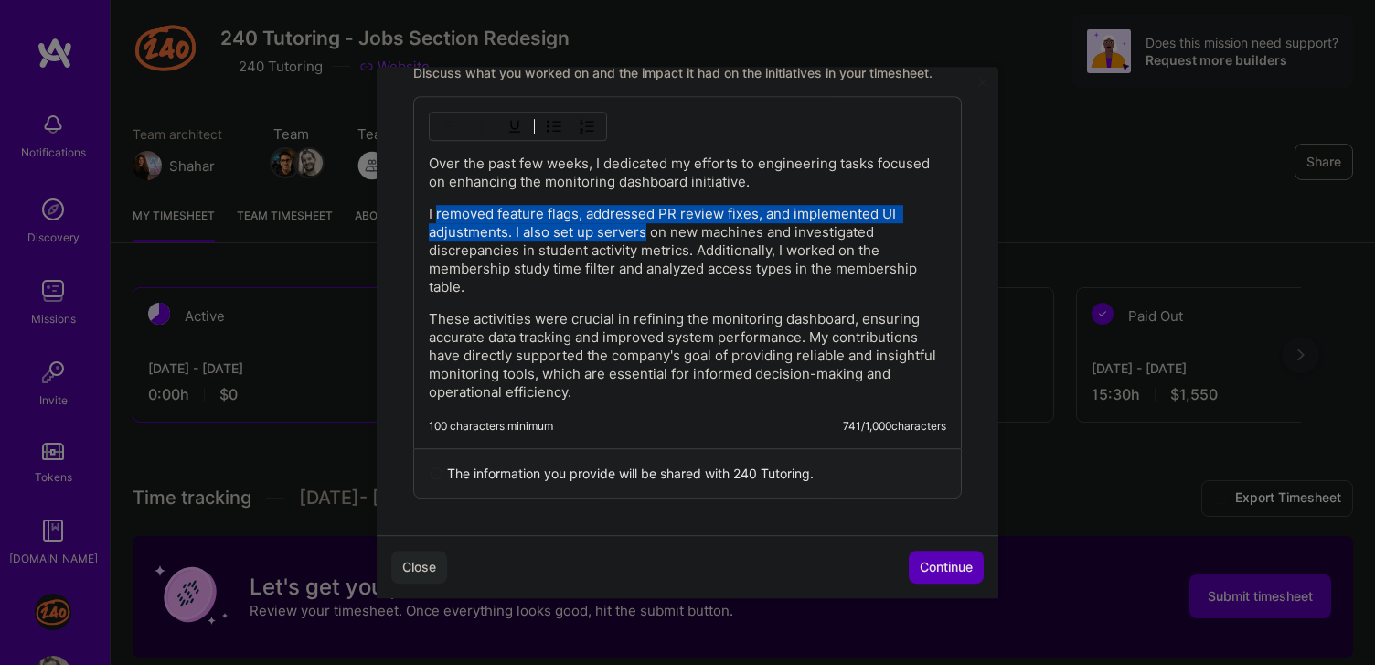
drag, startPoint x: 459, startPoint y: 215, endPoint x: 608, endPoint y: 230, distance: 149.8
click at [608, 230] on p "I removed feature flags, addressed PR review fixes, and implemented UI adjustme…" at bounding box center [687, 250] width 517 height 91
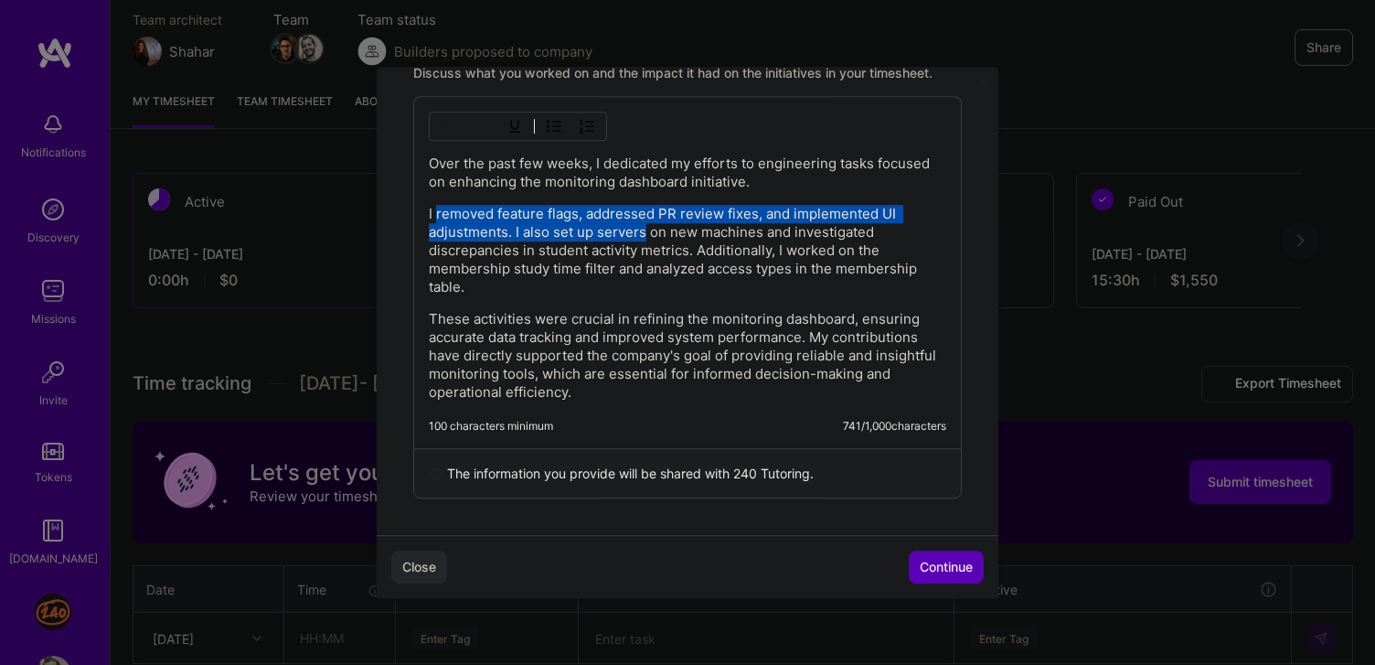
click at [431, 562] on span "Close" at bounding box center [419, 567] width 34 height 18
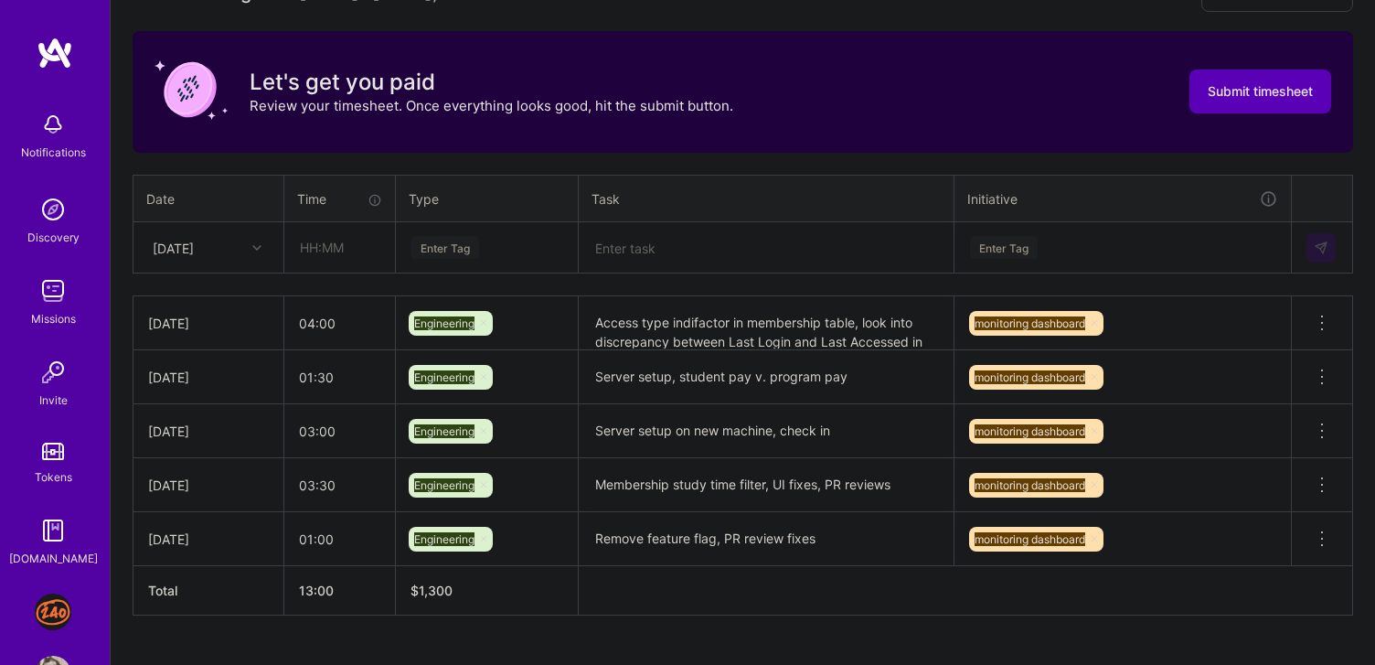
scroll to position [593, 0]
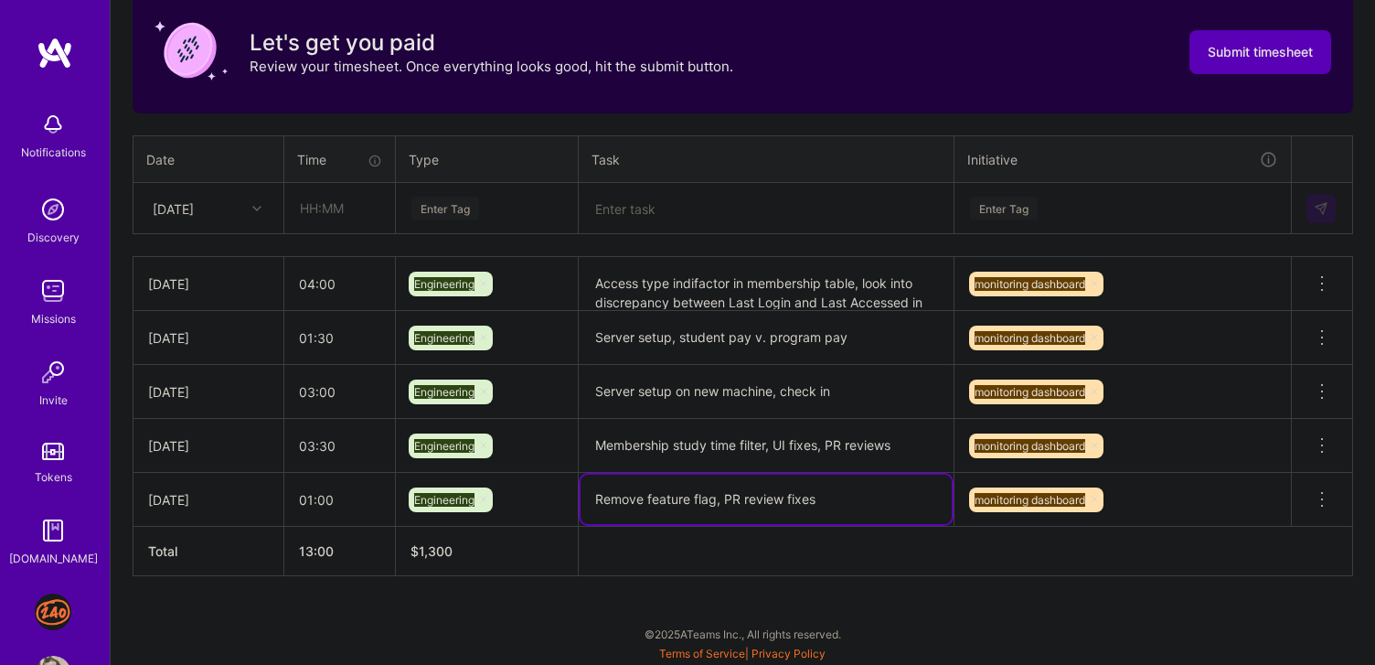
drag, startPoint x: 848, startPoint y: 501, endPoint x: 661, endPoint y: 444, distance: 195.8
click at [661, 445] on tbody "[DATE] 04:00 Engineering Access type indifactor in membership table, look into …" at bounding box center [742, 392] width 1219 height 270
click at [661, 444] on textarea "Membership study time filter, UI fixes, PR reviews" at bounding box center [765, 446] width 371 height 50
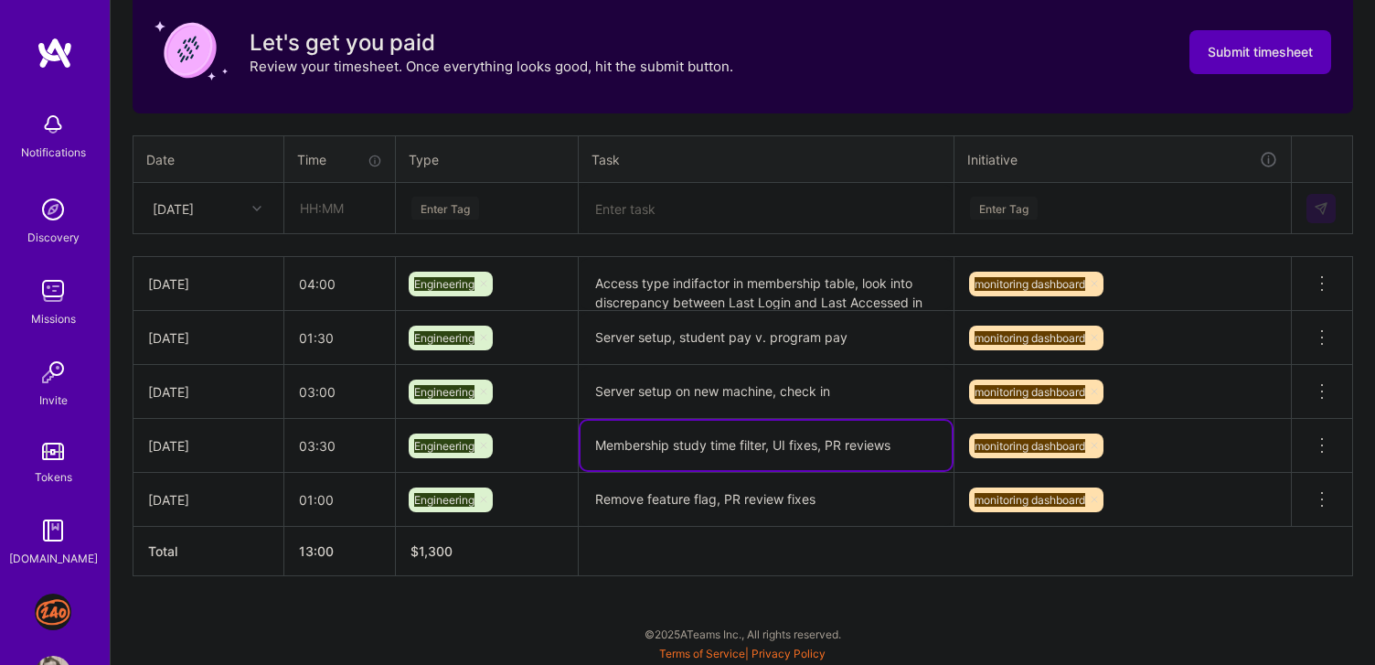
click at [661, 444] on textarea "Membership study time filter, UI fixes, PR reviews" at bounding box center [765, 445] width 371 height 49
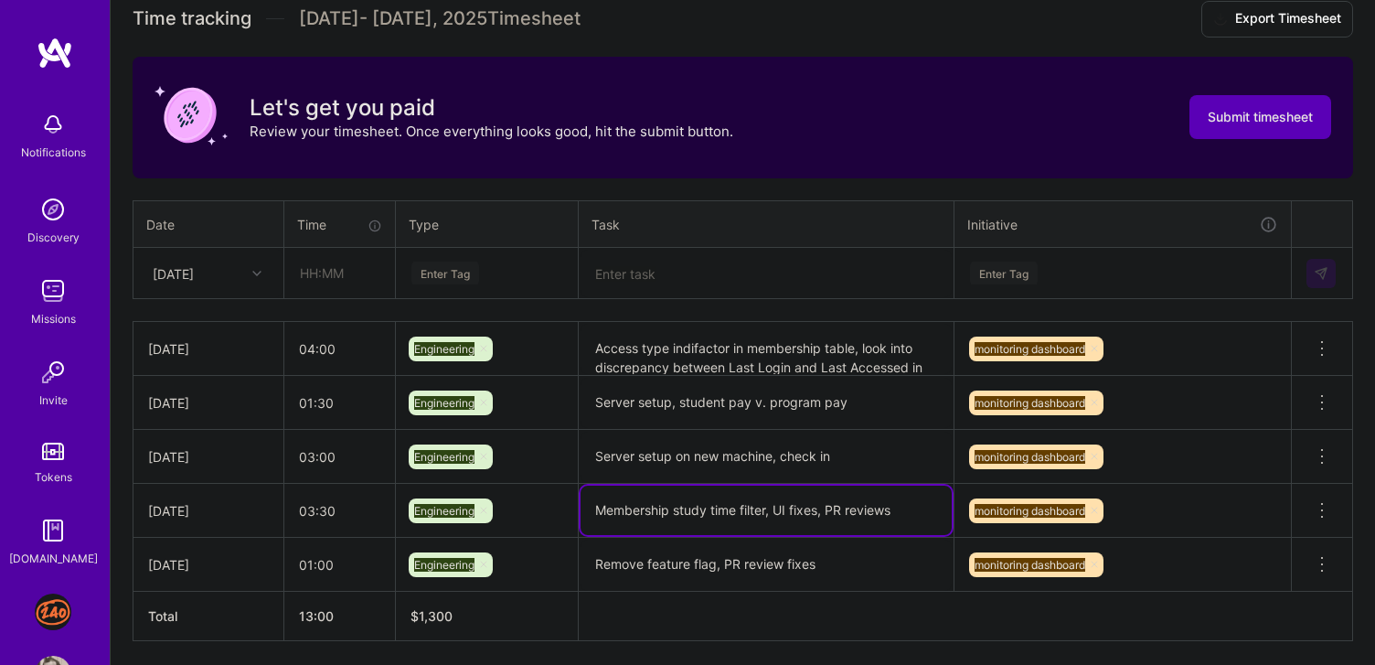
click at [661, 444] on textarea "Server setup on new machine, check in" at bounding box center [765, 456] width 371 height 50
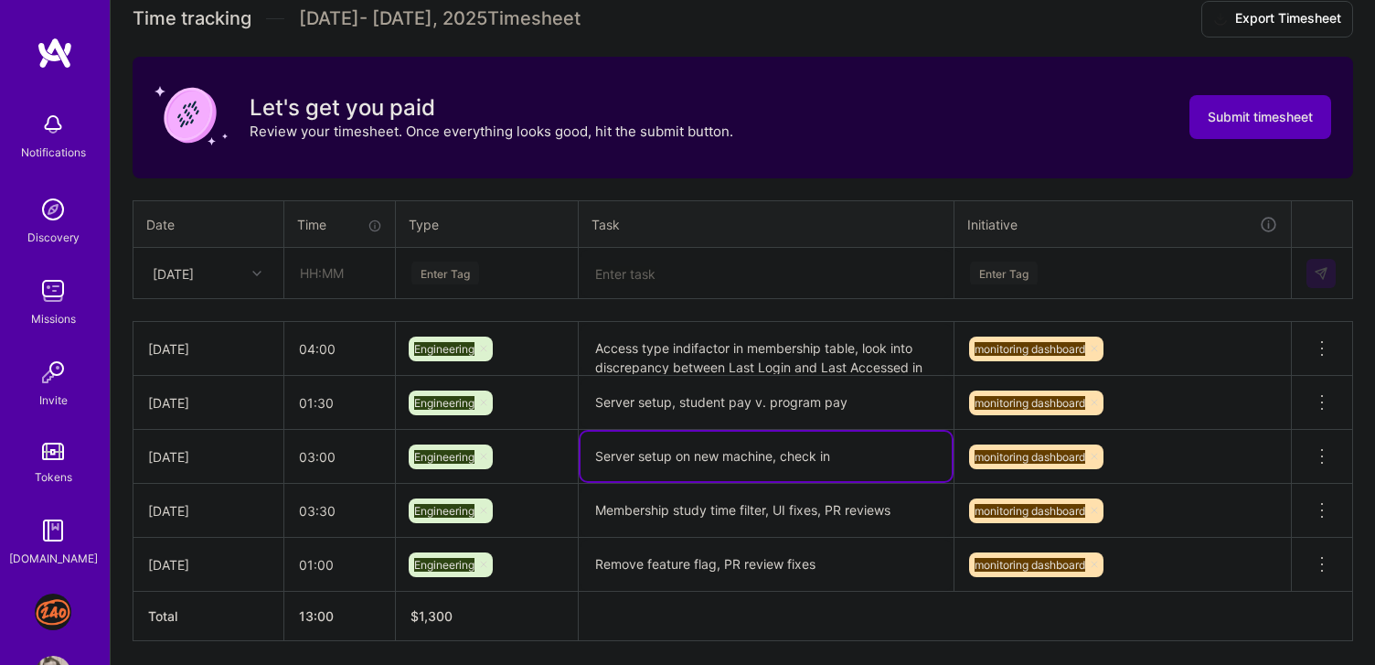
click at [661, 444] on textarea "Server setup on new machine, check in" at bounding box center [765, 455] width 371 height 49
click at [697, 415] on textarea "Server setup, student pay v. program pay" at bounding box center [765, 403] width 371 height 50
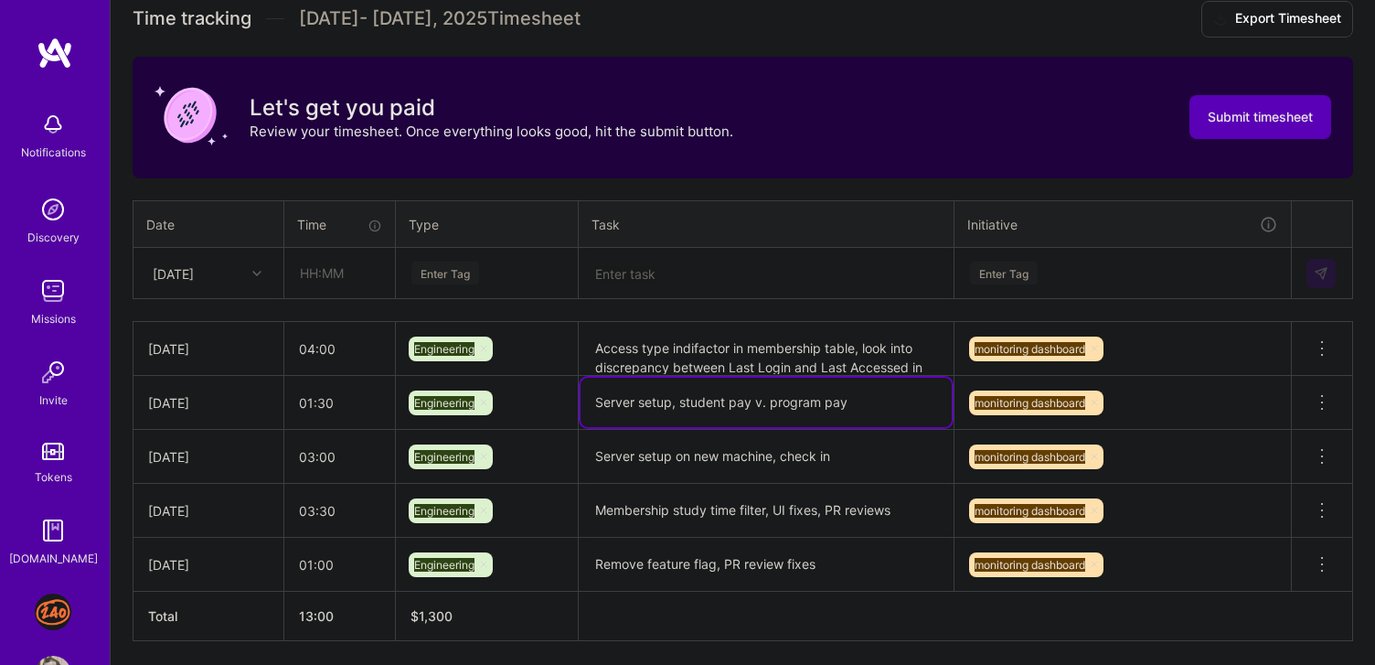
click at [697, 415] on textarea "Server setup, student pay v. program pay" at bounding box center [765, 402] width 371 height 49
click at [704, 402] on textarea "Server setup, student pay v. program pay" at bounding box center [765, 402] width 371 height 49
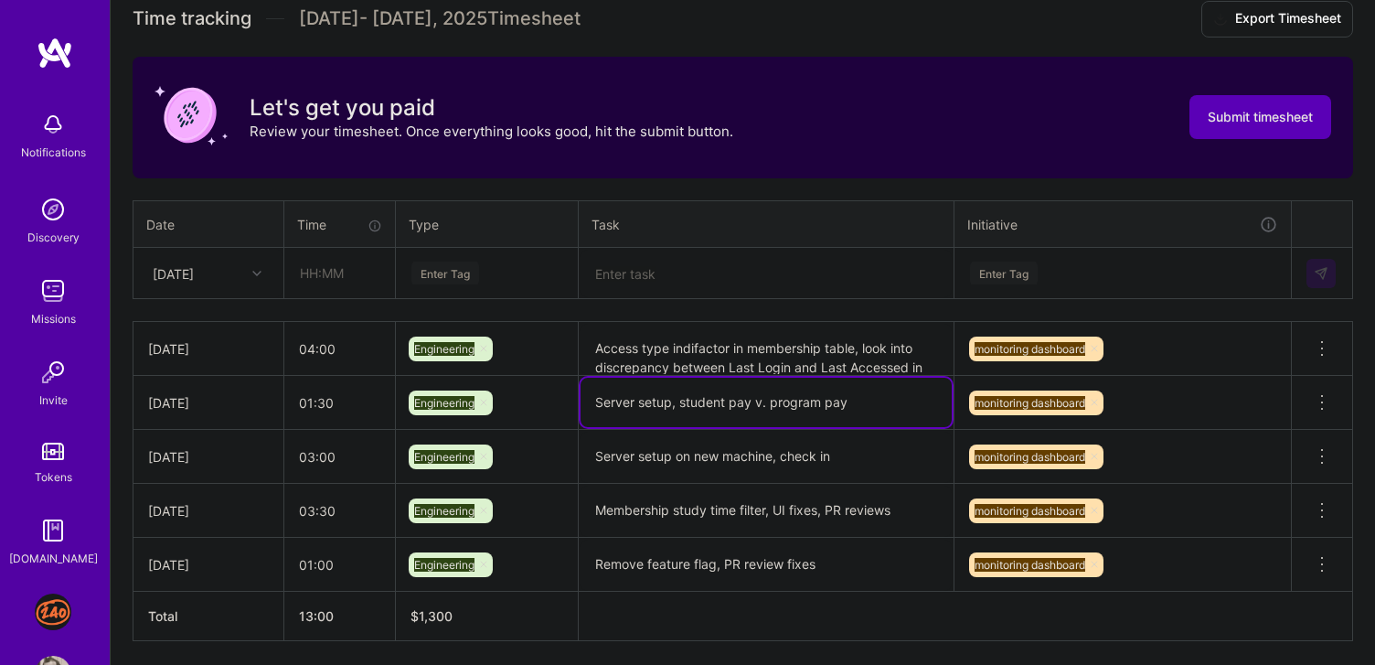
click at [704, 402] on textarea "Server setup, student pay v. program pay" at bounding box center [765, 402] width 371 height 49
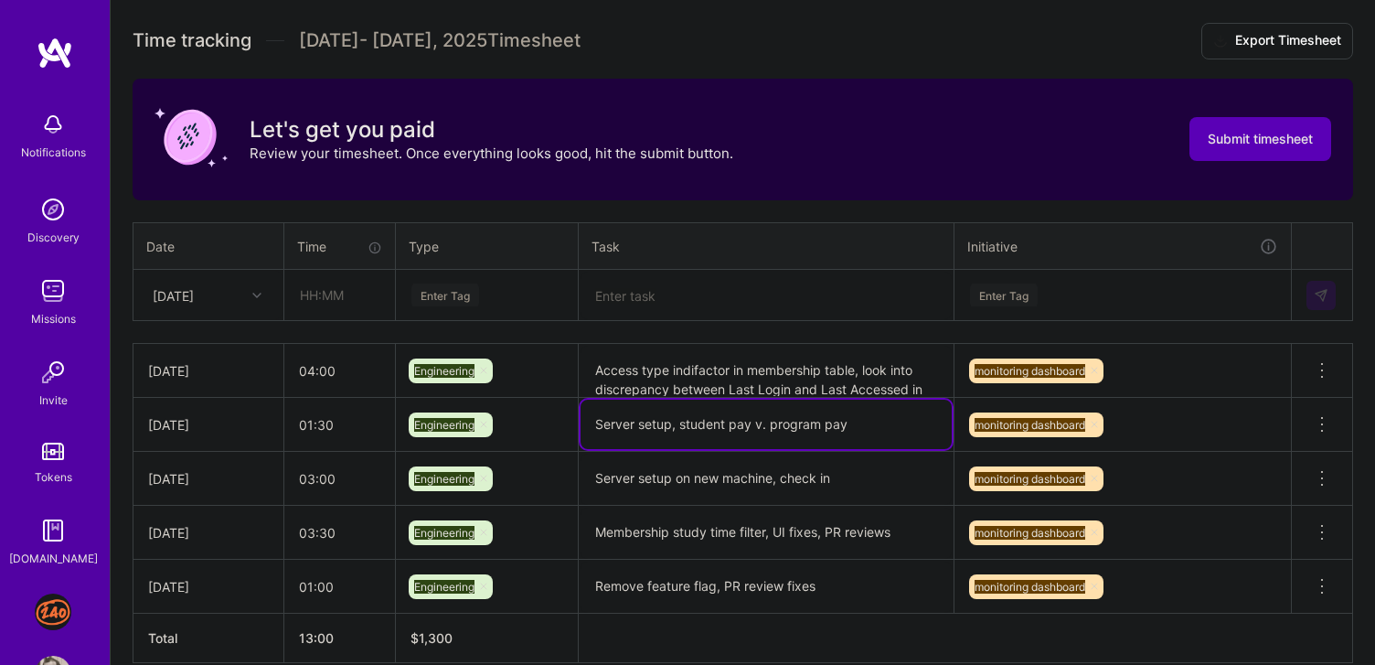
scroll to position [498, 0]
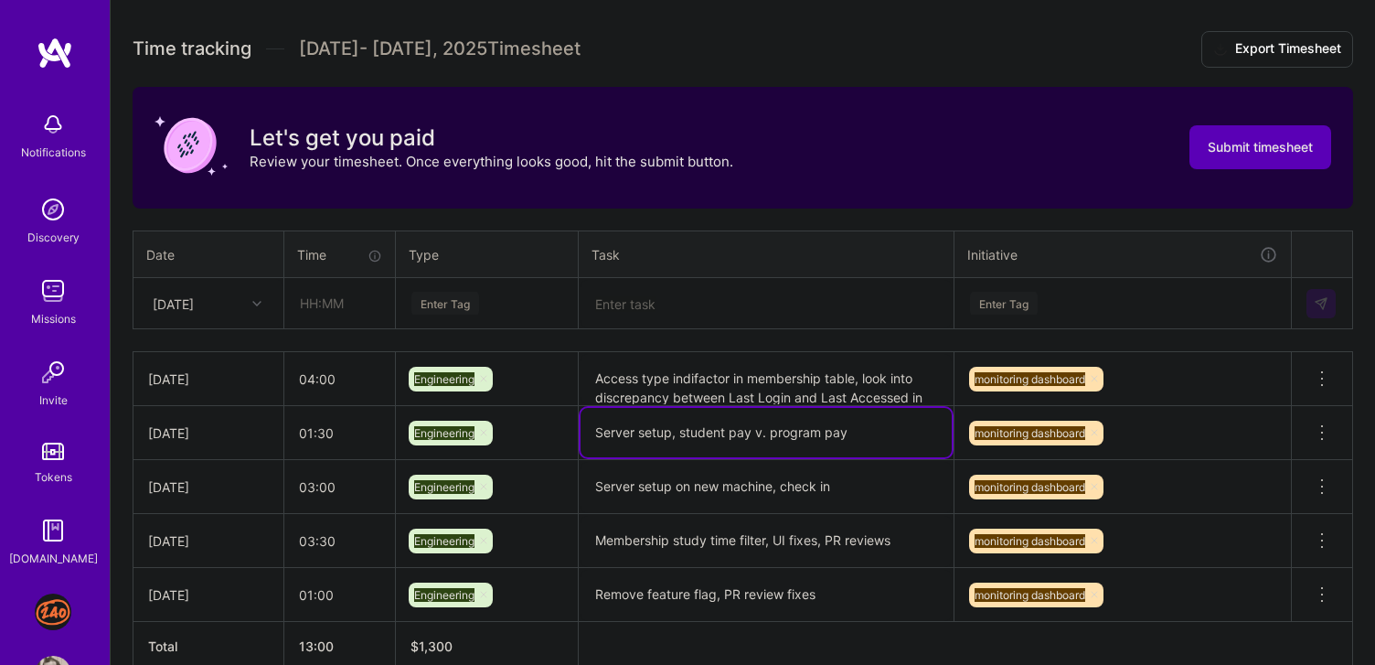
click at [665, 544] on textarea "Membership study time filter, UI fixes, PR reviews" at bounding box center [765, 541] width 371 height 51
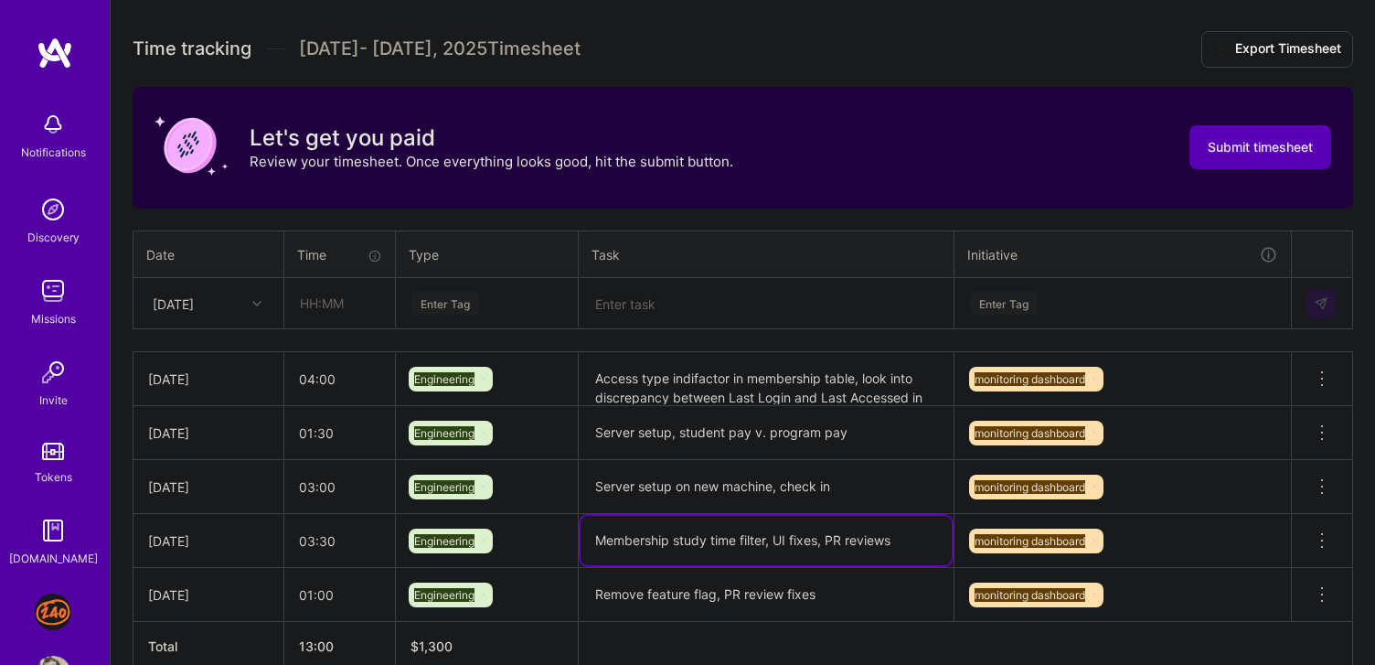
click at [665, 544] on textarea "Membership study time filter, UI fixes, PR reviews" at bounding box center [765, 540] width 371 height 49
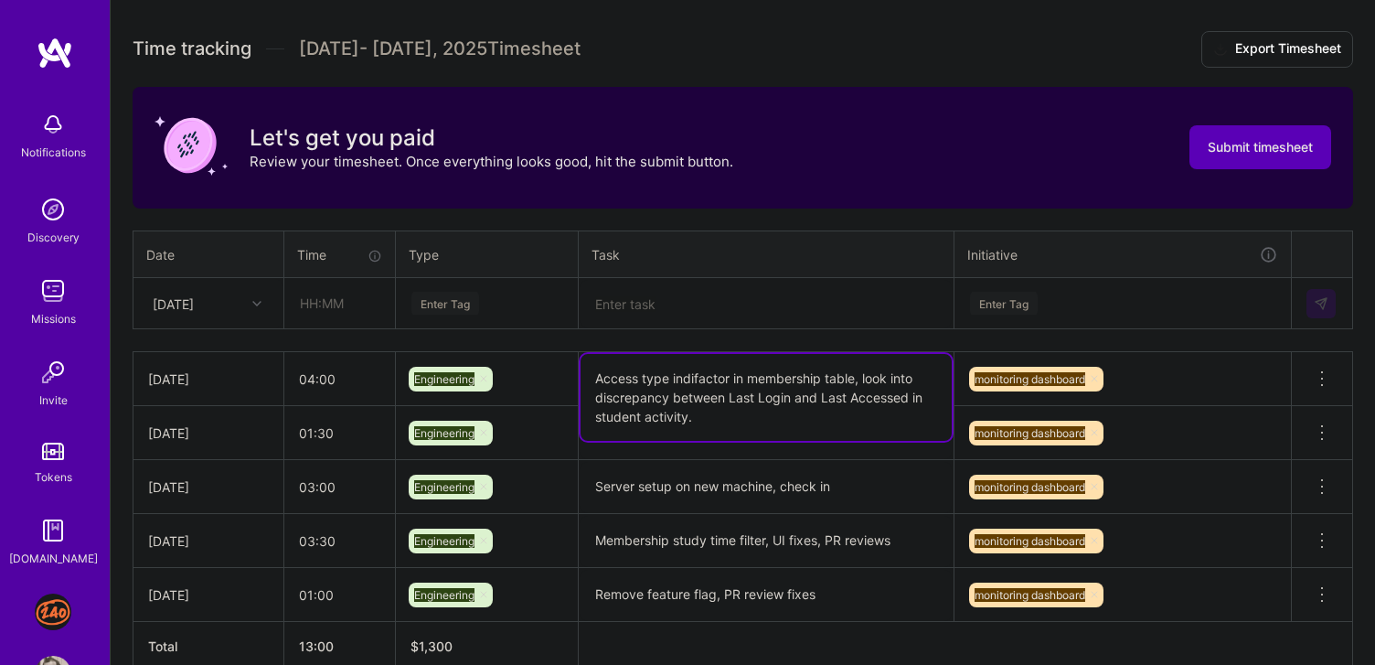
click at [644, 389] on textarea "Access type indifactor in membership table, look into discrepancy between Last …" at bounding box center [765, 397] width 371 height 87
click at [644, 392] on textarea "Access type indifactor in membership table, look into discrepancy between Last …" at bounding box center [765, 397] width 371 height 87
drag, startPoint x: 644, startPoint y: 392, endPoint x: 655, endPoint y: 413, distance: 24.2
click at [655, 413] on textarea "Access type indifactor in membership table, look into discrepancy between Last …" at bounding box center [765, 397] width 371 height 87
click at [657, 485] on textarea "Server setup on new machine, check in" at bounding box center [765, 487] width 371 height 51
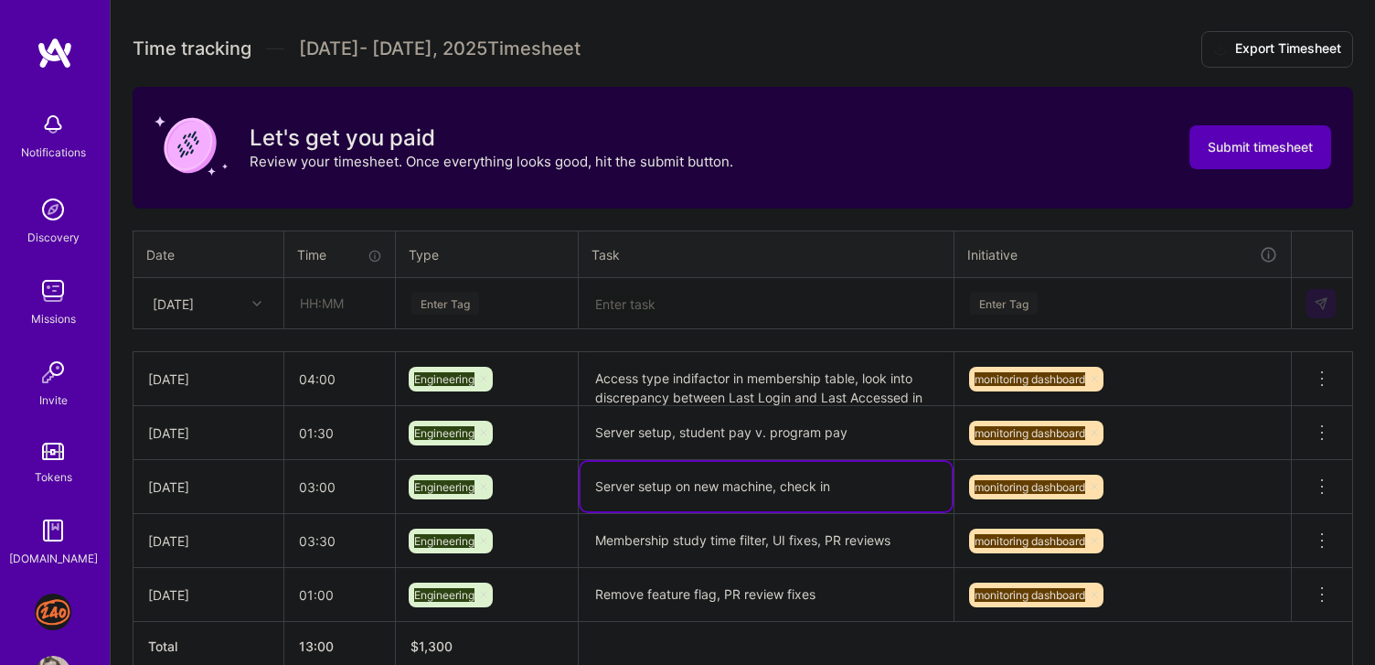
click at [657, 485] on textarea "Server setup on new machine, check in" at bounding box center [765, 486] width 371 height 49
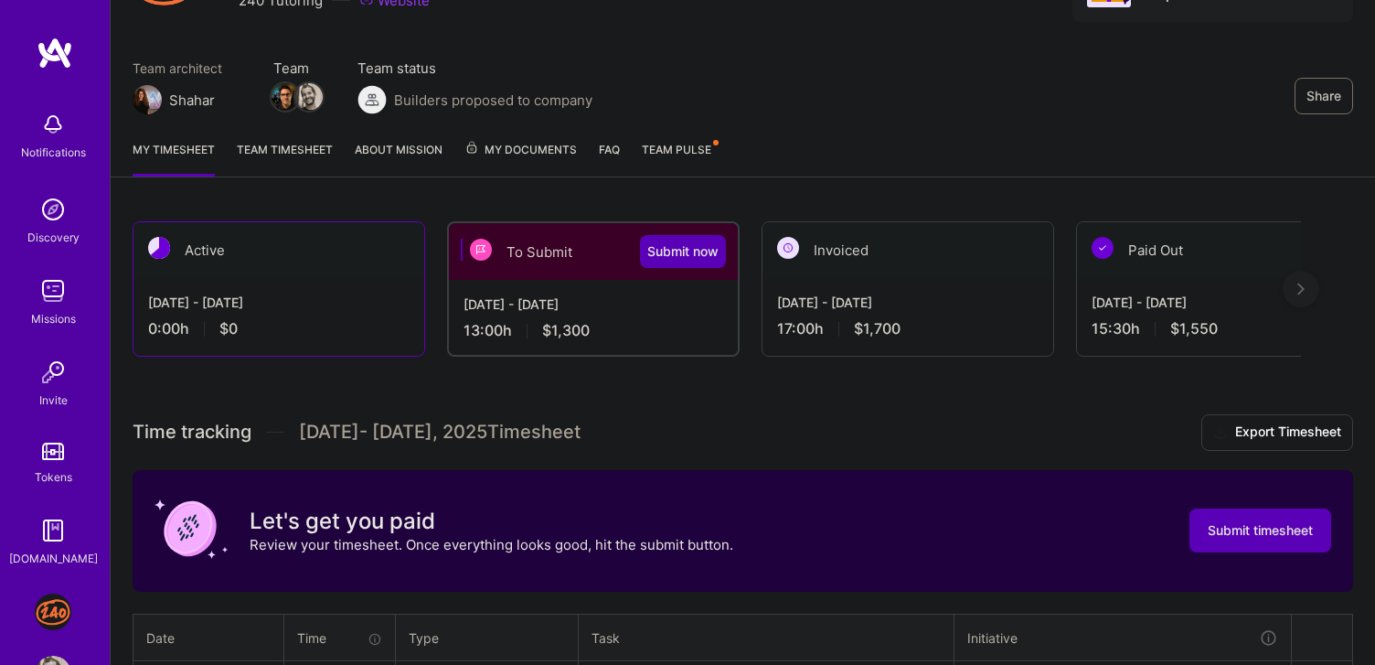
scroll to position [0, 0]
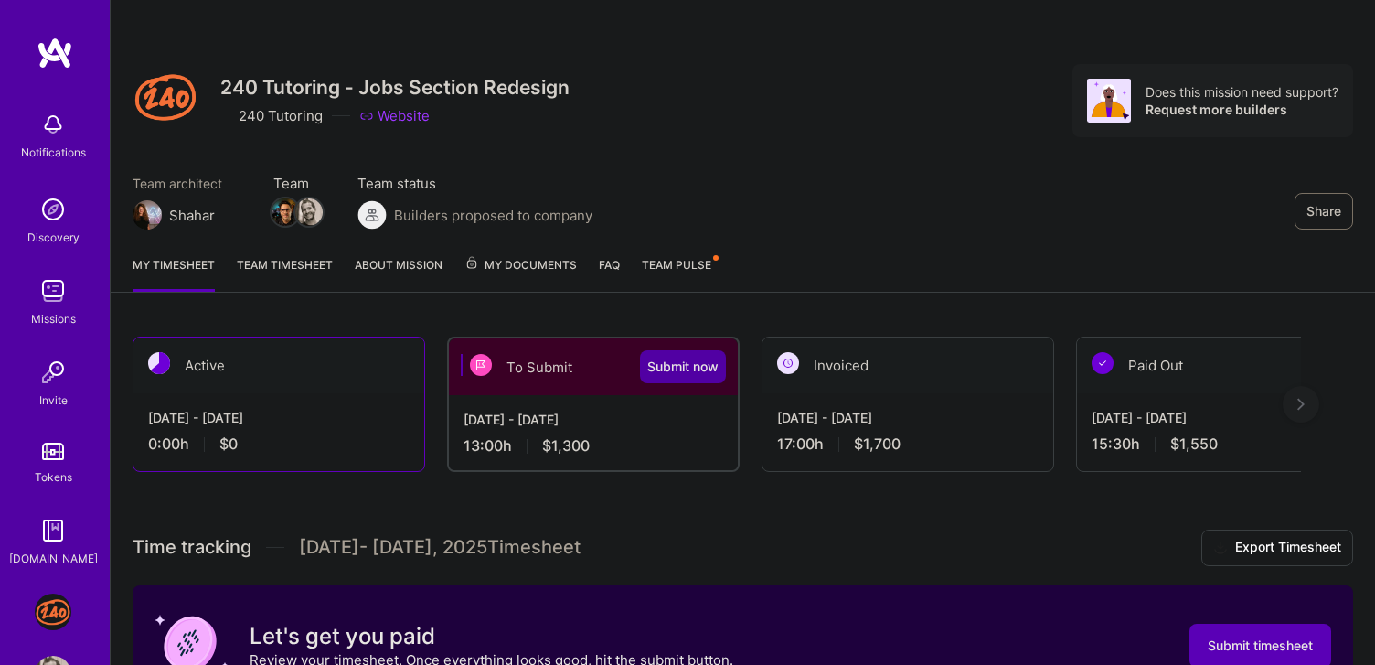
click at [708, 374] on span "Submit now" at bounding box center [682, 366] width 71 height 18
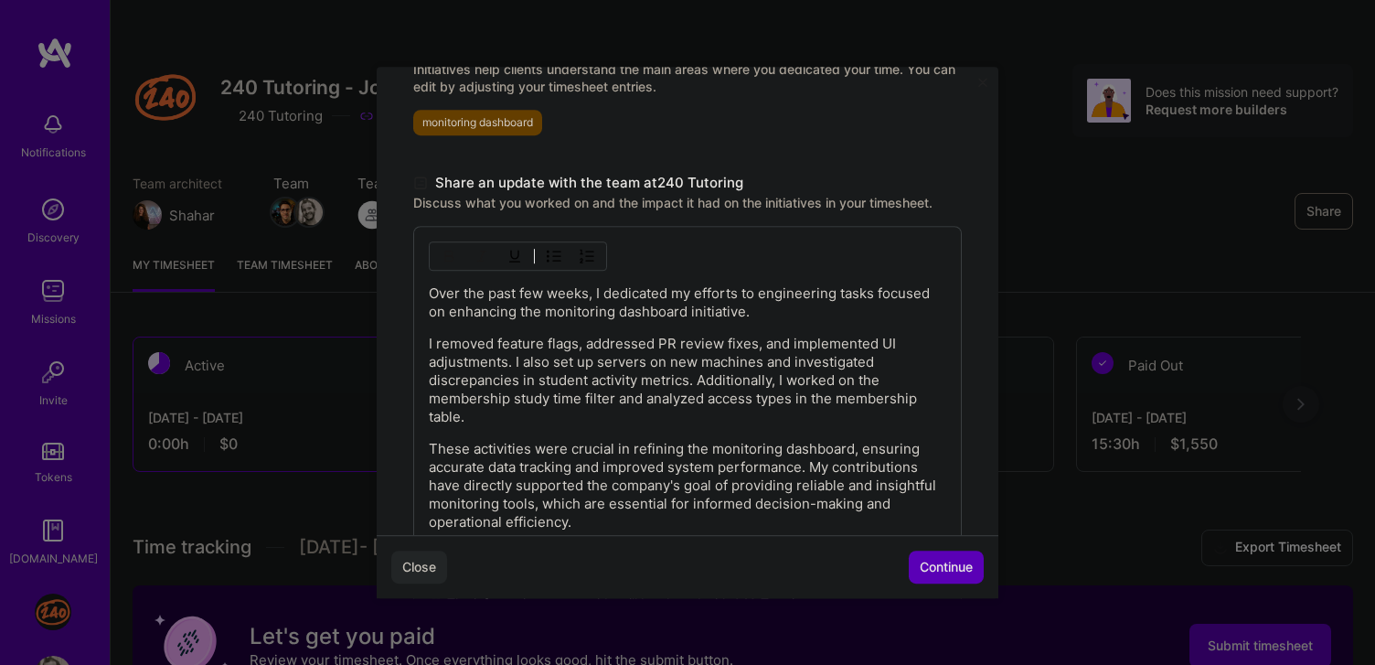
click at [608, 424] on p "I removed feature flags, addressed PR review fixes, and implemented UI adjustme…" at bounding box center [687, 380] width 517 height 91
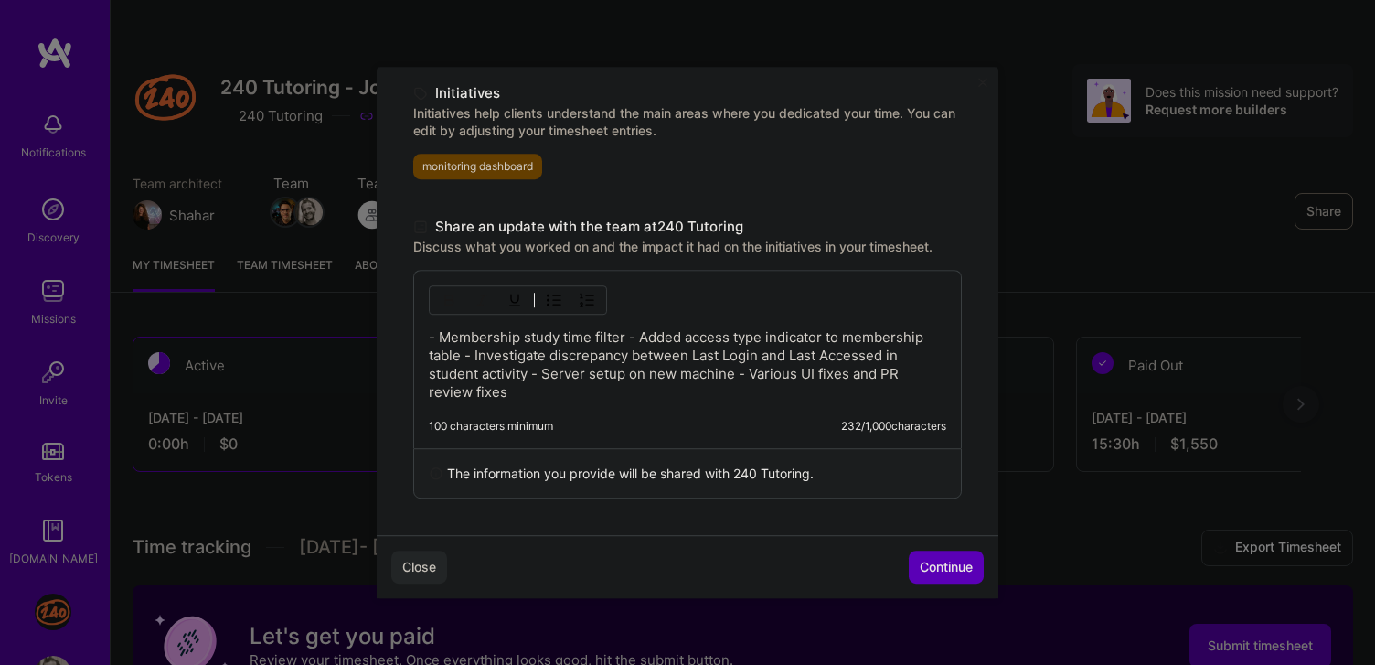
scroll to position [464, 0]
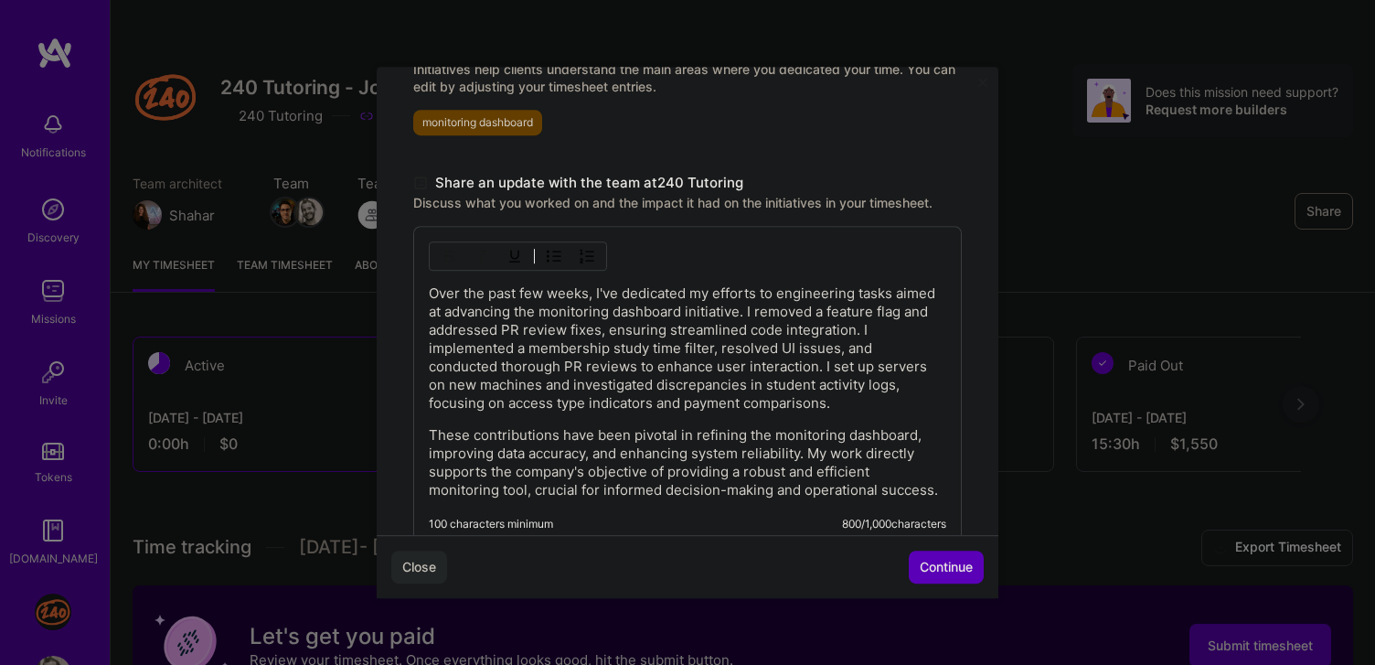
click at [758, 300] on p "Over the past few weeks, I've dedicated my efforts to engineering tasks aimed a…" at bounding box center [687, 348] width 517 height 128
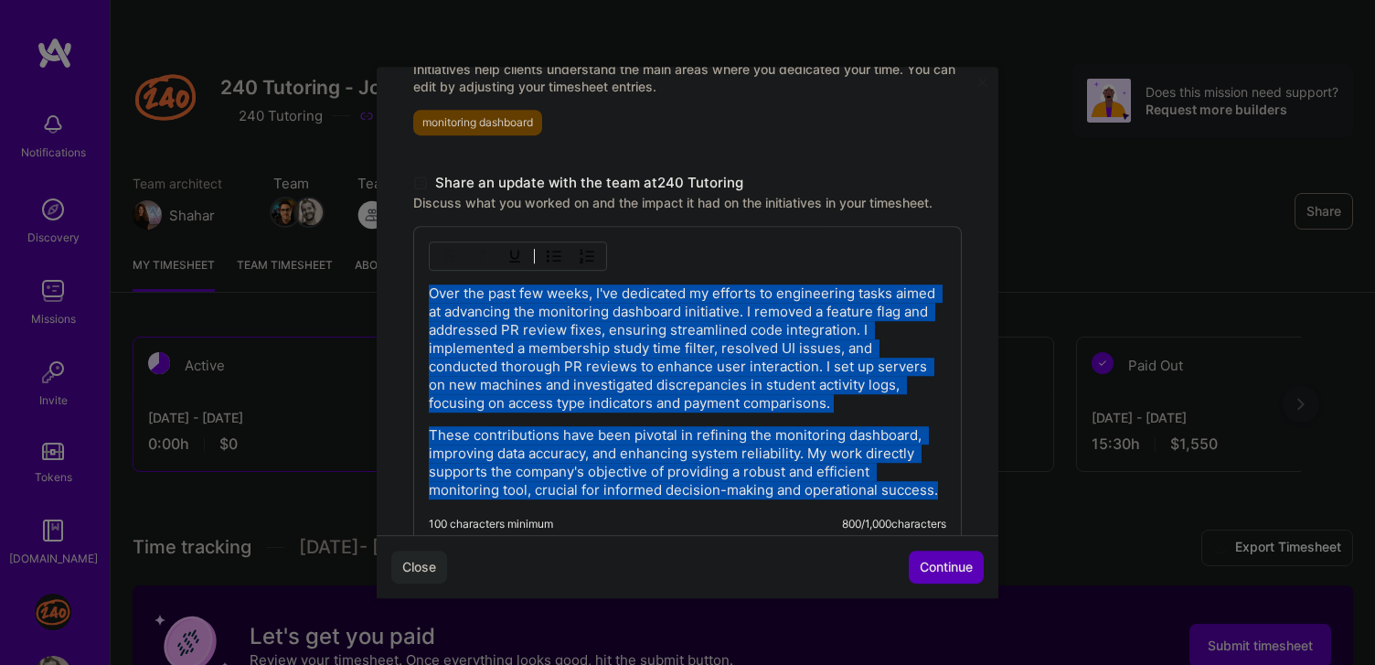
paste div
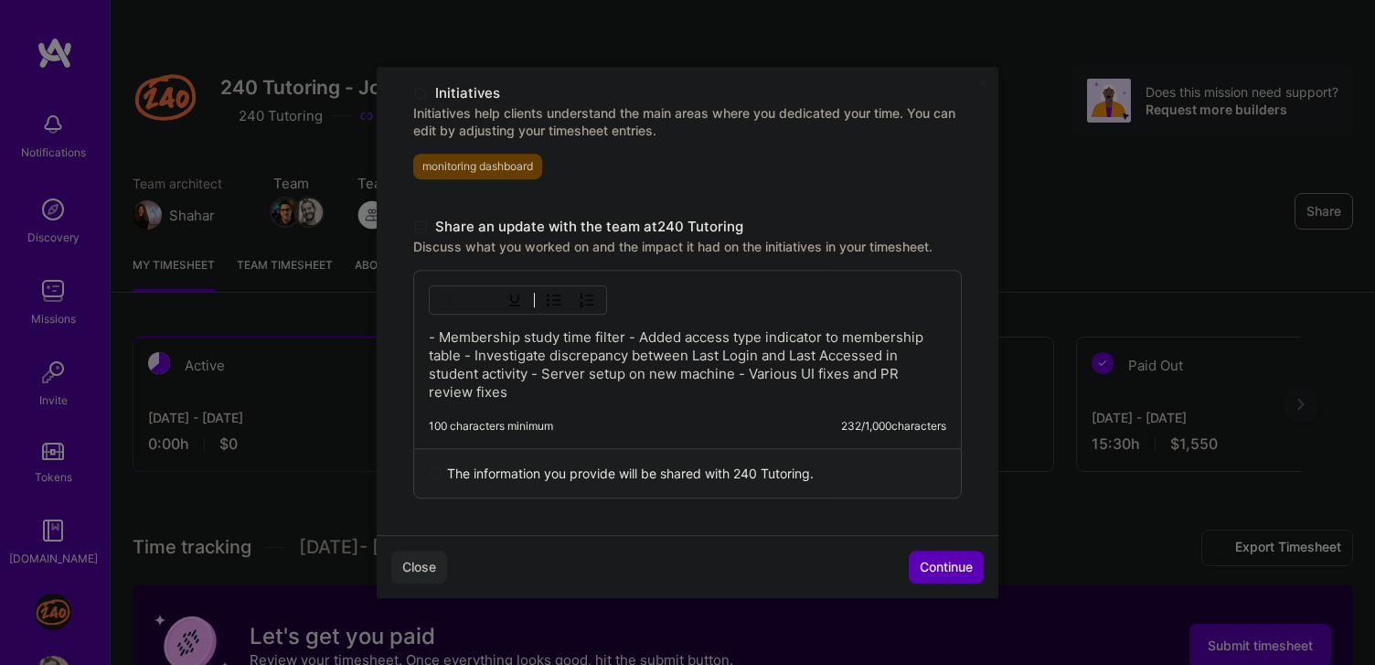
scroll to position [421, 0]
click at [626, 340] on p "- Membership study time filter - Added access type indicator to membership tabl…" at bounding box center [687, 364] width 517 height 73
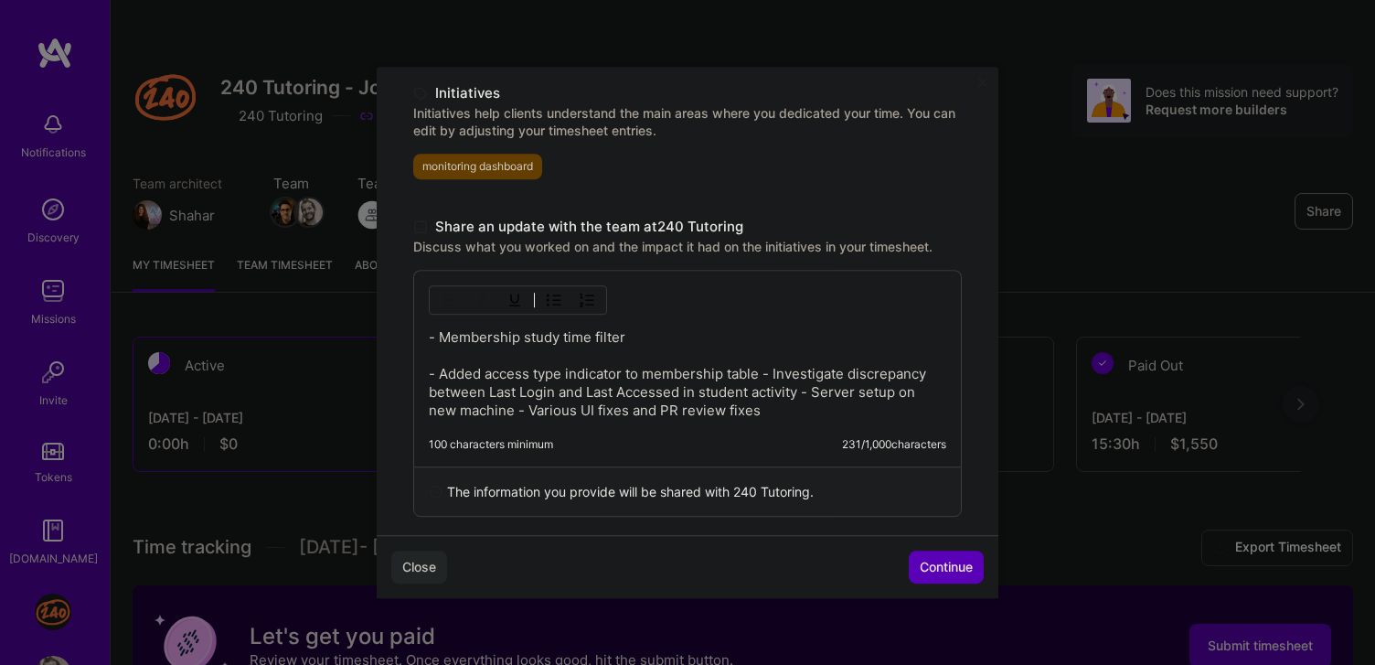
scroll to position [439, 0]
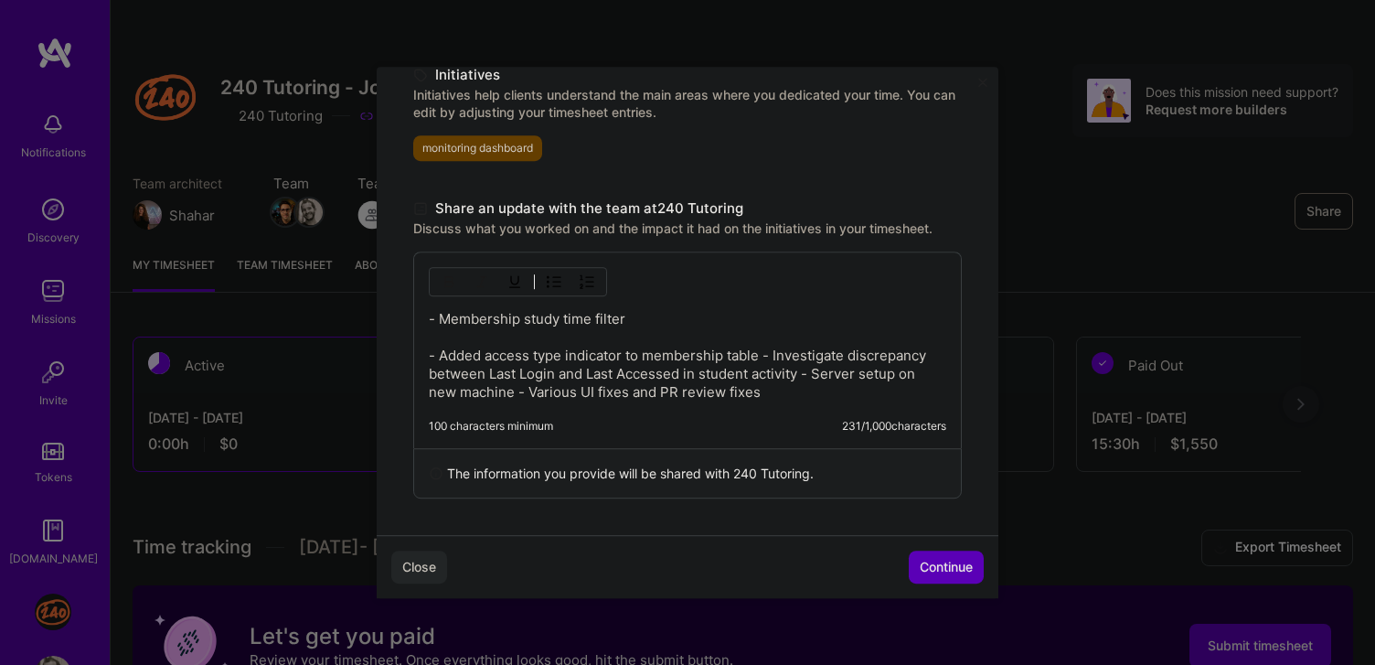
click at [764, 358] on p "- Membership study time filter - Added access type indicator to membership tabl…" at bounding box center [687, 355] width 517 height 91
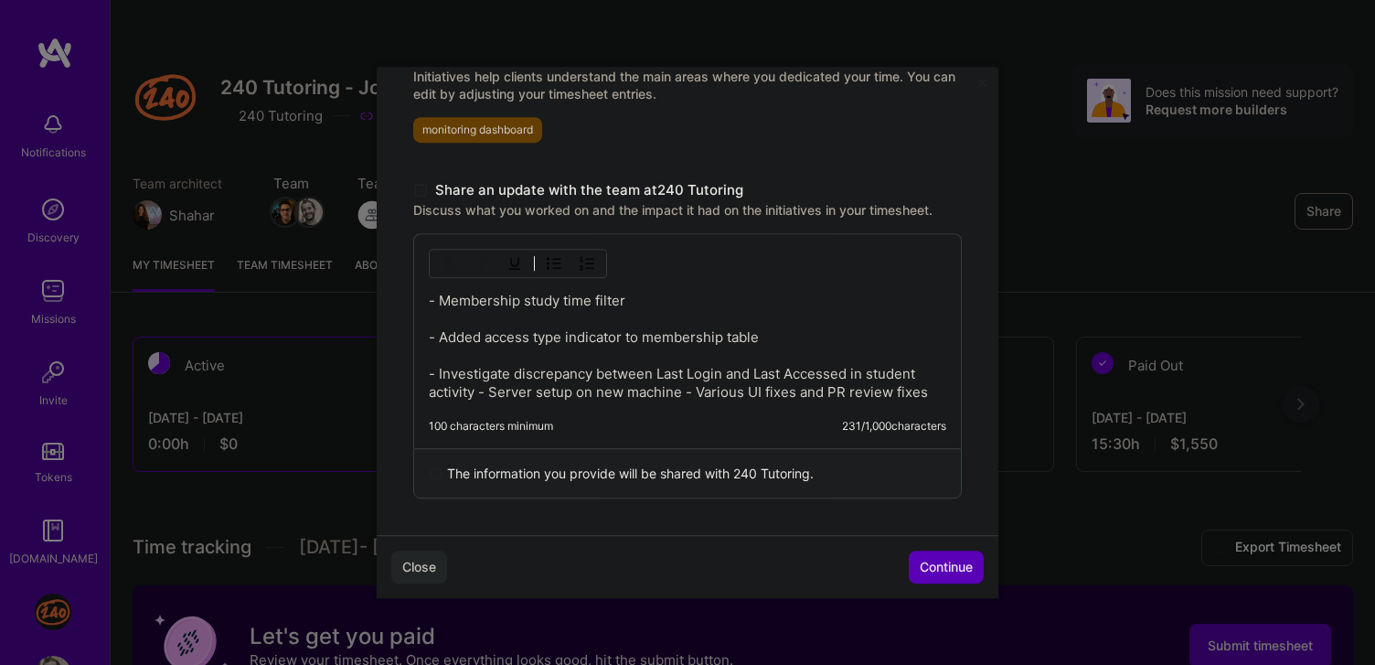
click at [692, 394] on p "- Membership study time filter - Added access type indicator to membership tabl…" at bounding box center [687, 347] width 517 height 110
click at [477, 388] on p "- Membership study time filter - Added access type indicator to membership tabl…" at bounding box center [687, 347] width 517 height 110
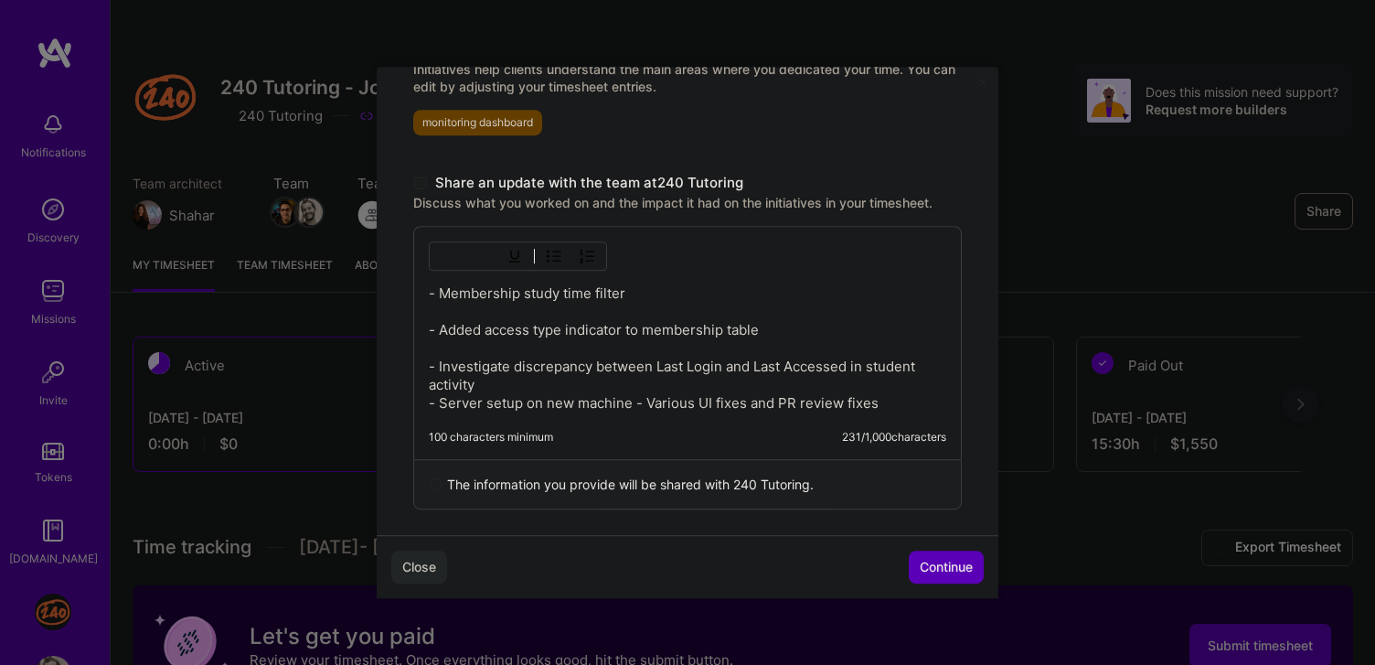
click at [635, 403] on p "- Membership study time filter - Added access type indicator to membership tabl…" at bounding box center [687, 348] width 517 height 128
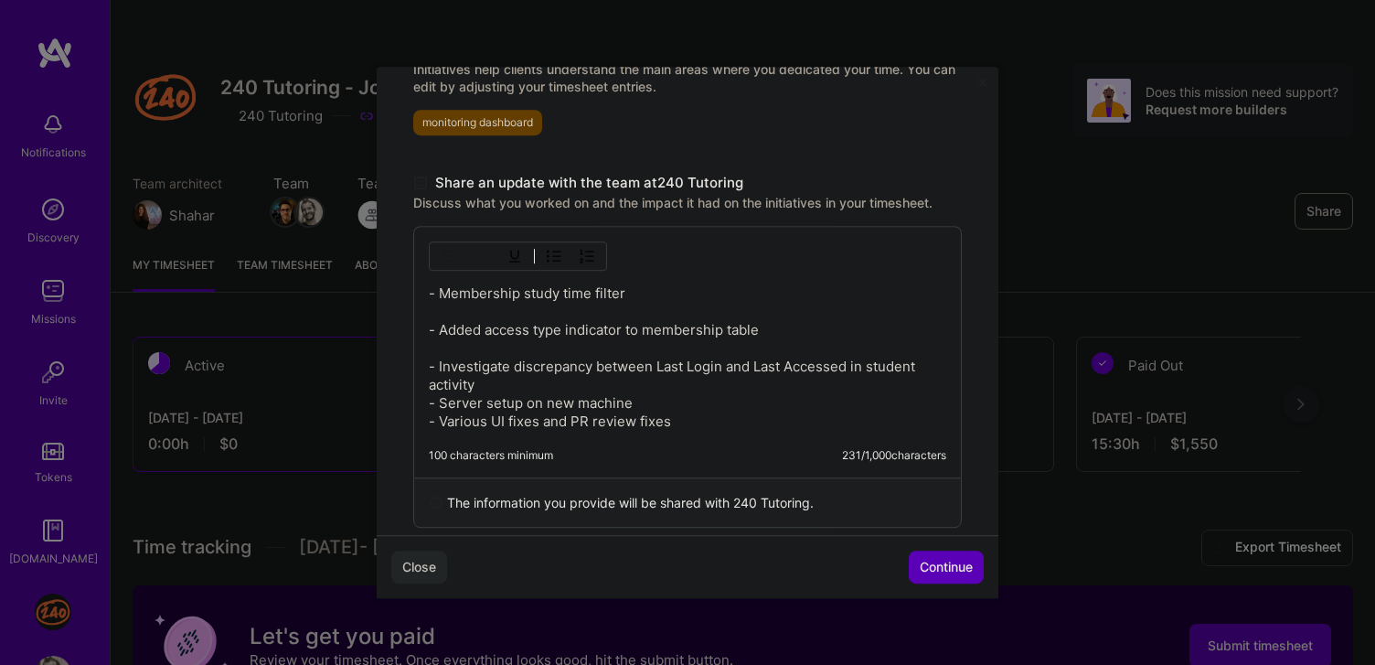
click at [525, 346] on p "- Membership study time filter - Added access type indicator to membership tabl…" at bounding box center [687, 357] width 517 height 146
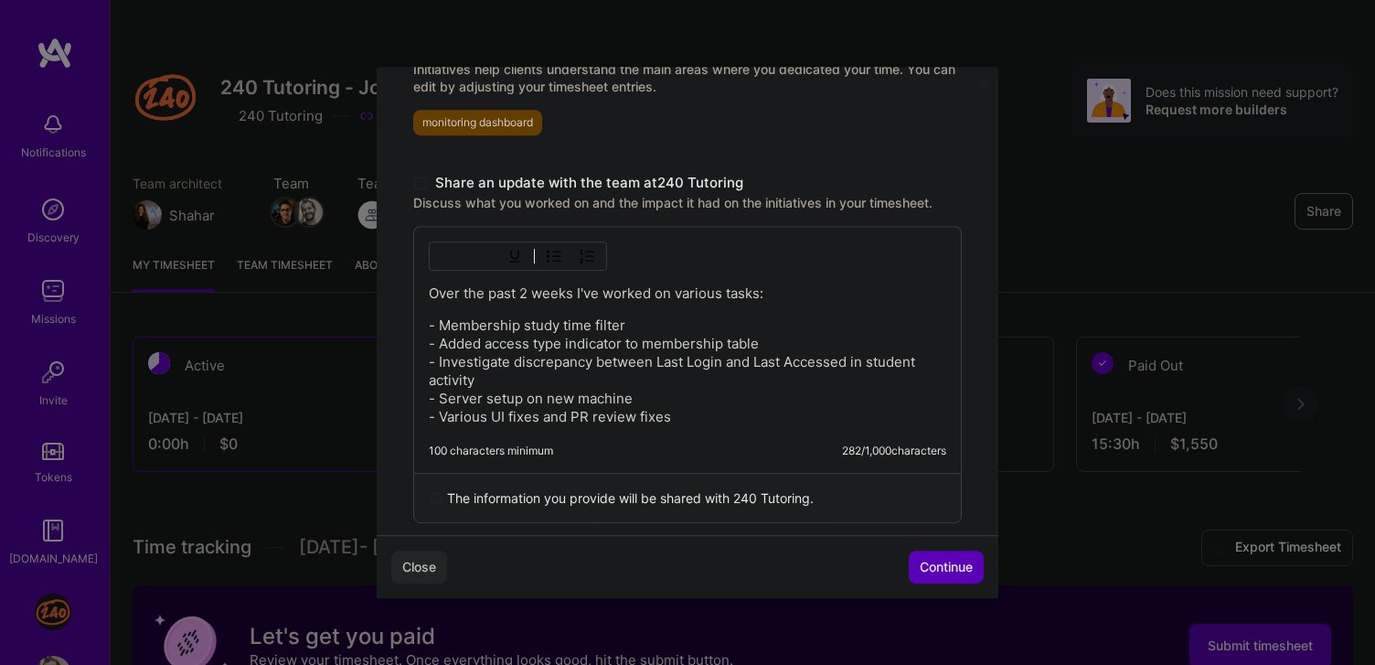
click at [514, 381] on p "- Membership study time filter - Added access type indicator to membership tabl…" at bounding box center [687, 371] width 517 height 110
click at [570, 375] on p "- Membership study time filter - Added access type indicator to membership tabl…" at bounding box center [687, 371] width 517 height 110
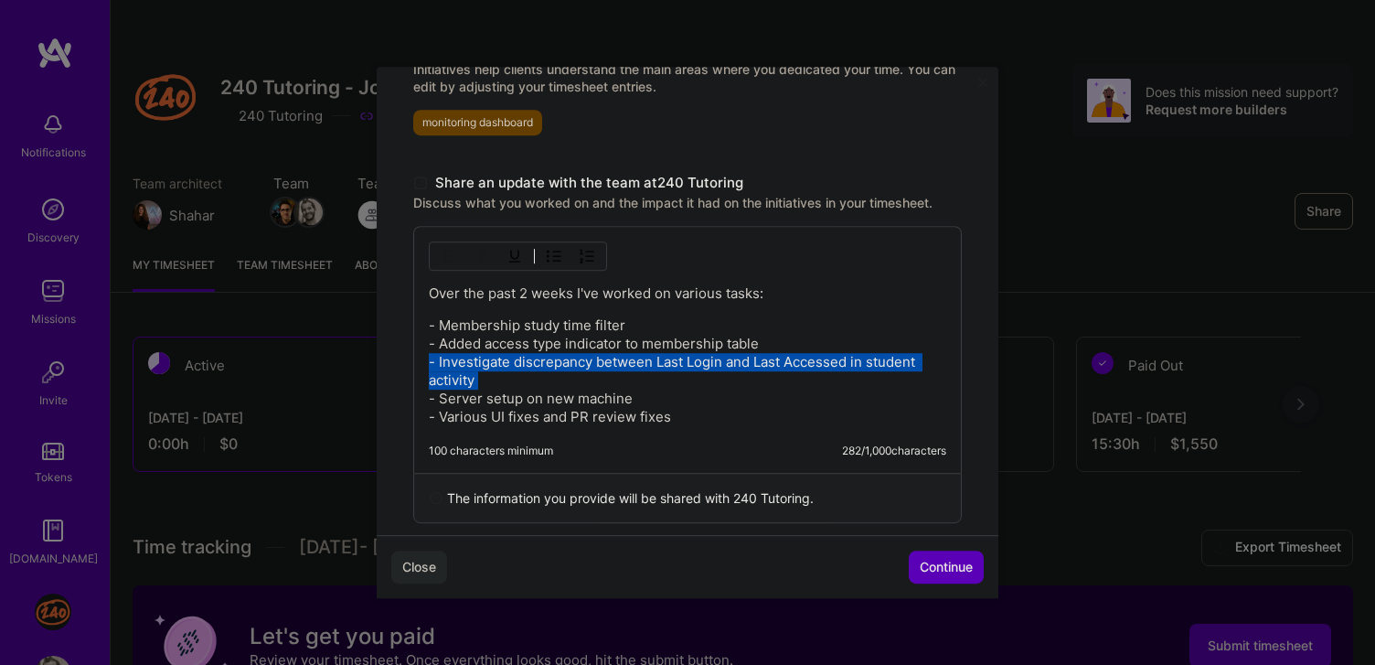
click at [570, 375] on p "- Membership study time filter - Added access type indicator to membership tabl…" at bounding box center [687, 371] width 517 height 110
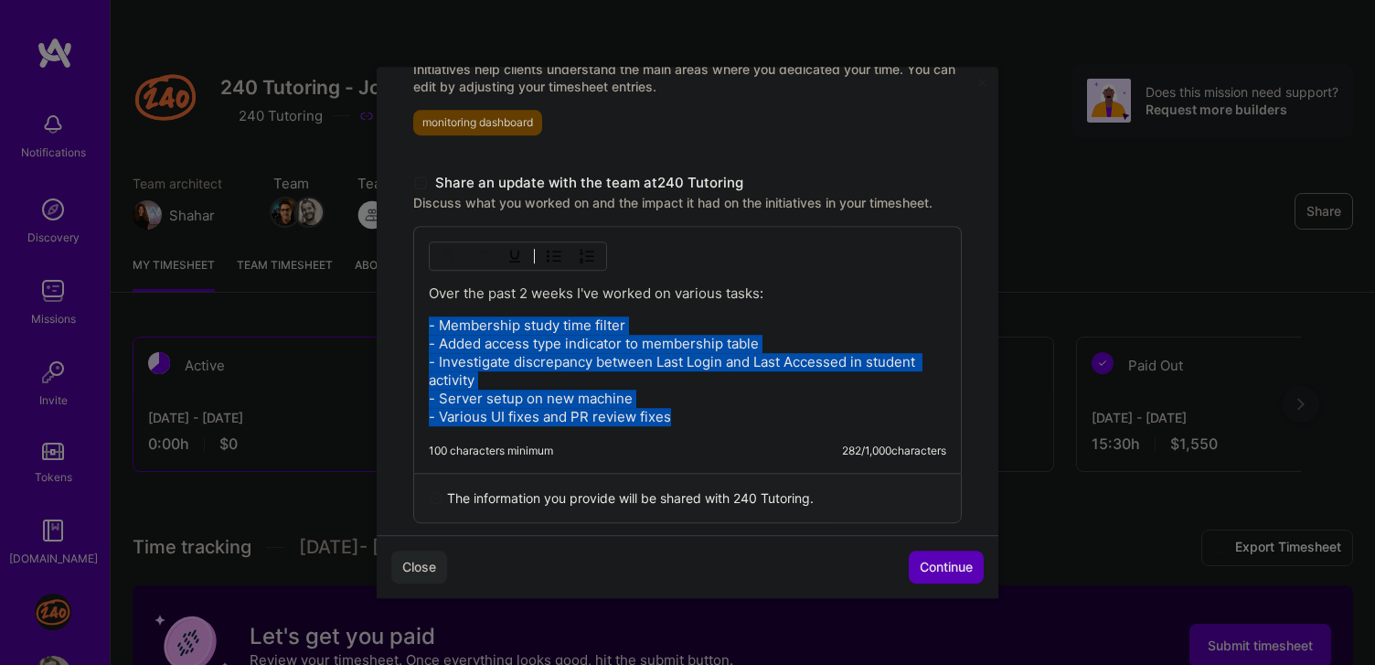
click at [570, 375] on p "- Membership study time filter - Added access type indicator to membership tabl…" at bounding box center [687, 371] width 517 height 110
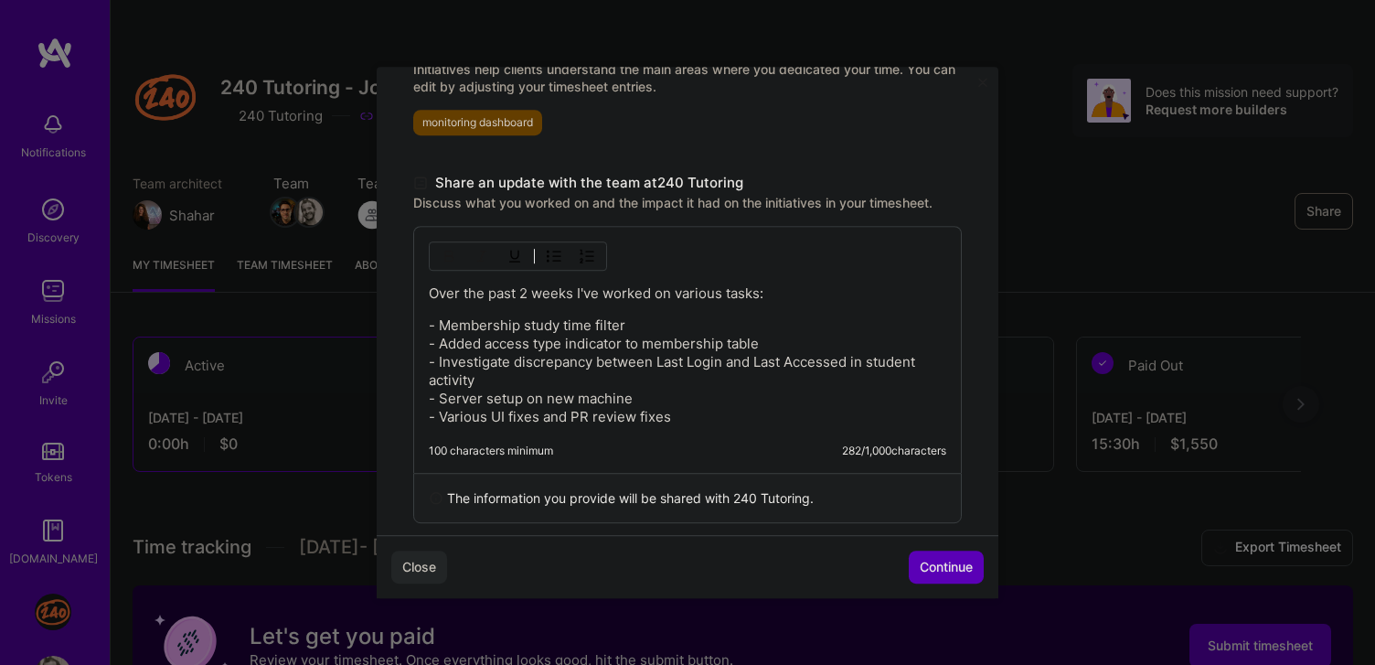
click at [552, 390] on p "- Membership study time filter - Added access type indicator to membership tabl…" at bounding box center [687, 371] width 517 height 110
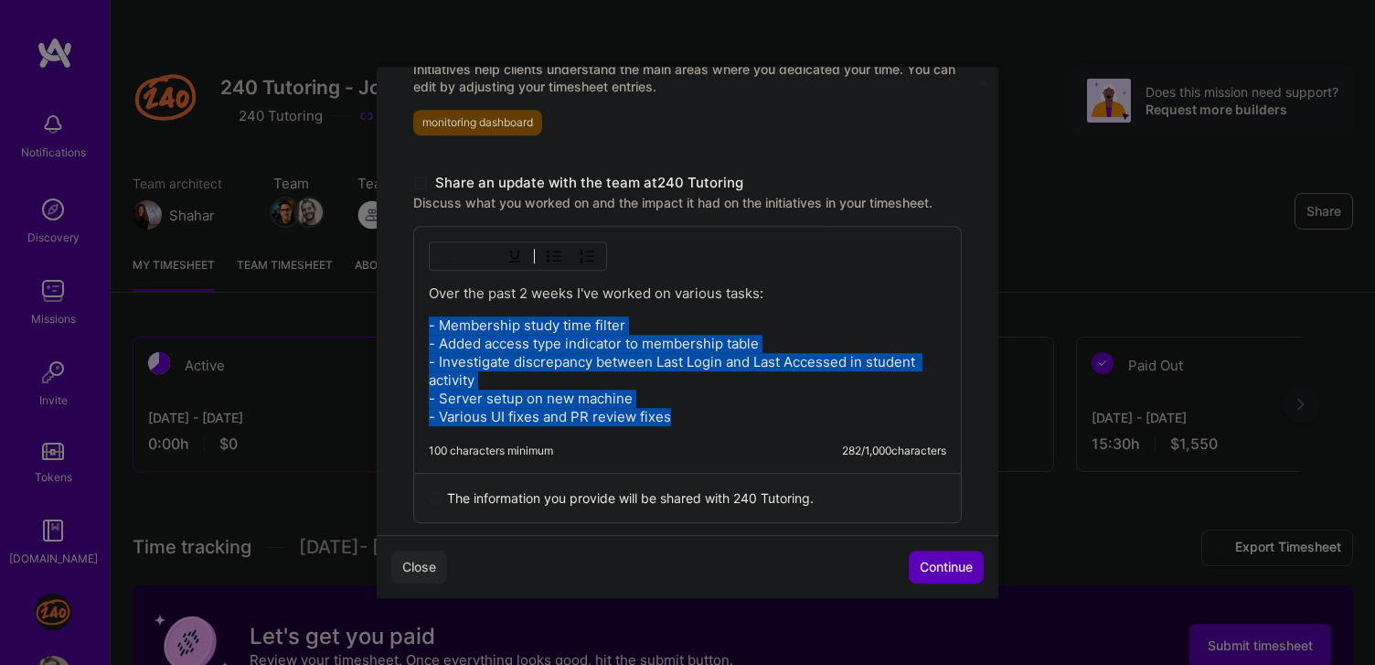
click at [552, 390] on p "- Membership study time filter - Added access type indicator to membership tabl…" at bounding box center [687, 371] width 517 height 110
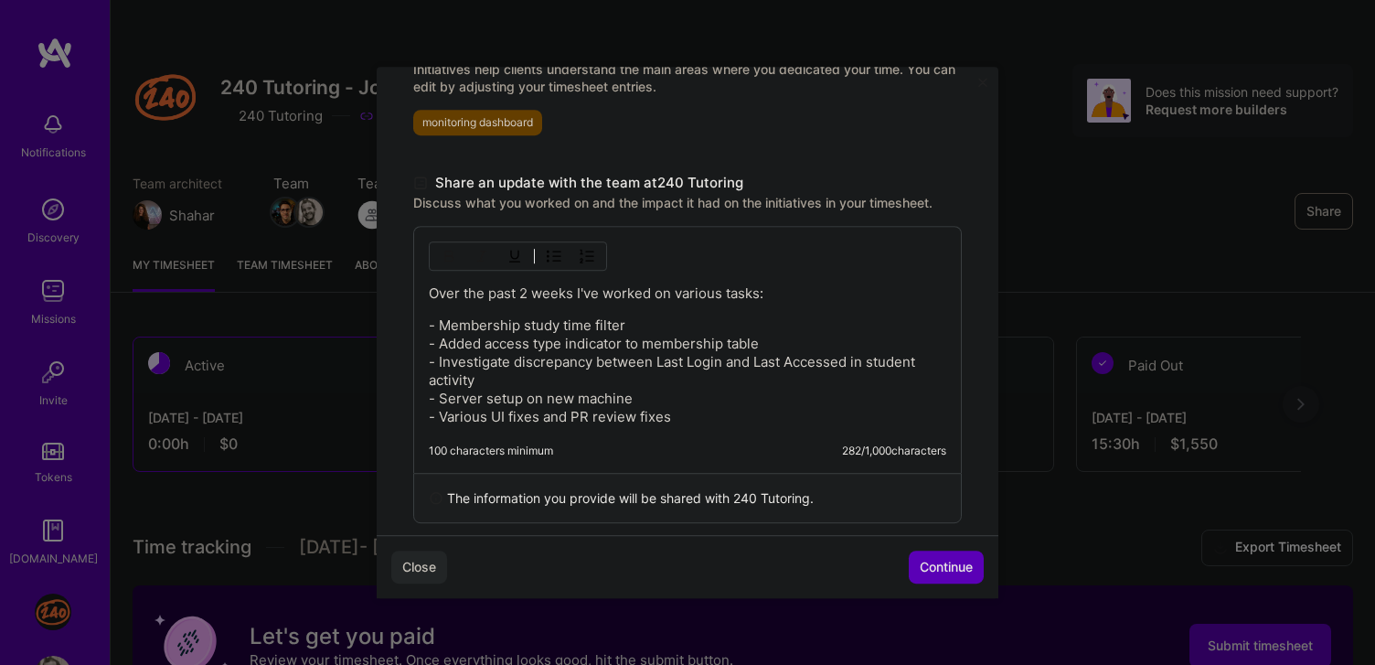
click at [582, 396] on p "- Membership study time filter - Added access type indicator to membership tabl…" at bounding box center [687, 371] width 517 height 110
click at [939, 570] on span "Continue" at bounding box center [946, 567] width 53 height 18
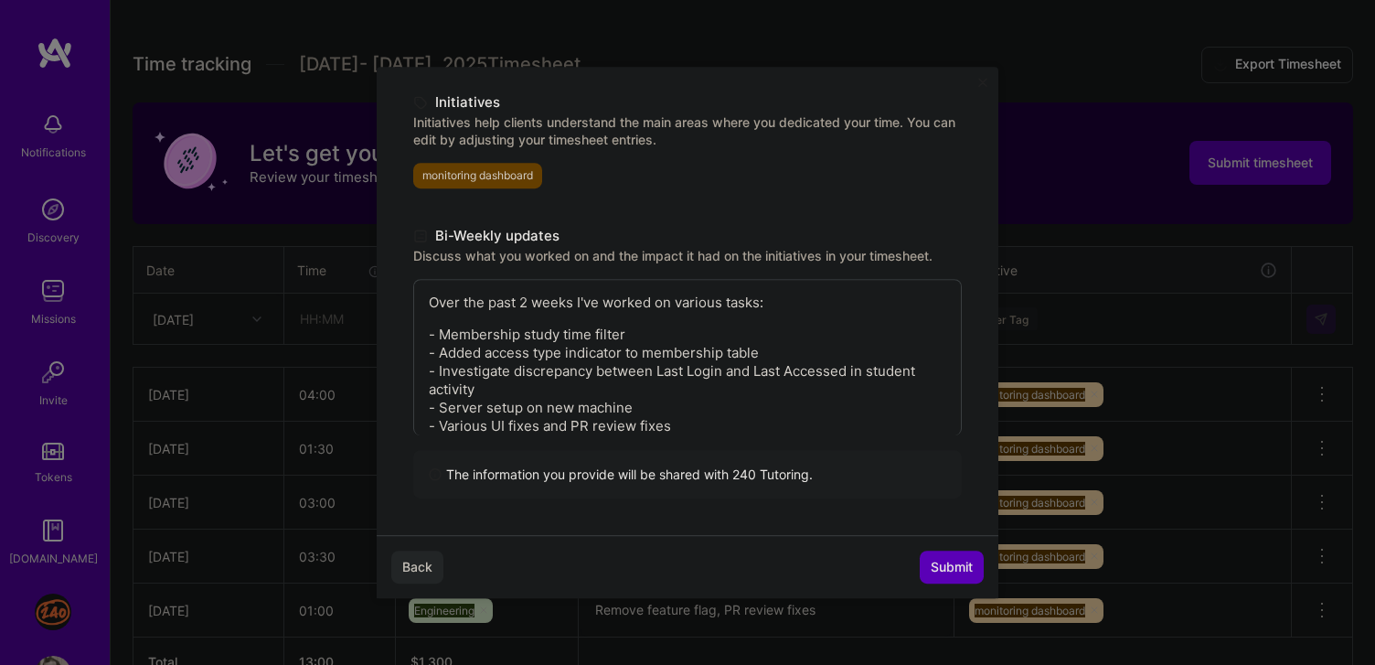
scroll to position [593, 0]
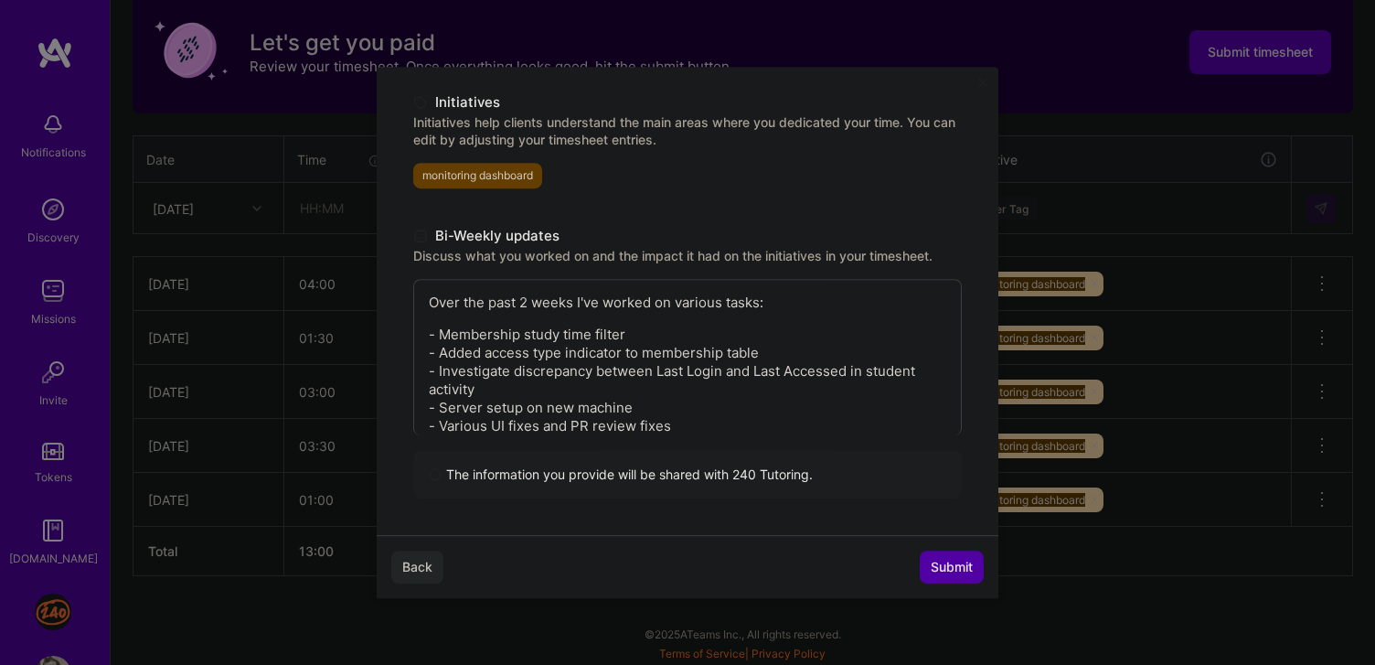
click at [953, 568] on span "Submit" at bounding box center [952, 567] width 42 height 18
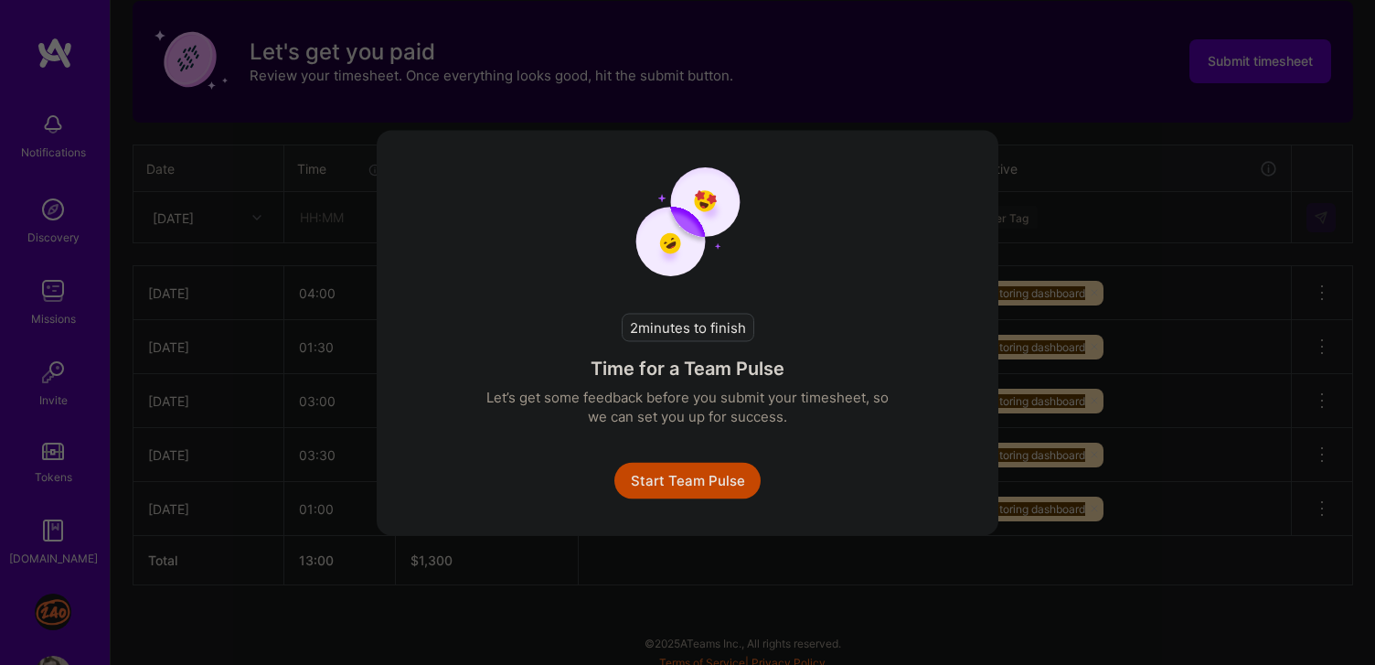
click at [705, 485] on button "Start Team Pulse" at bounding box center [687, 480] width 146 height 37
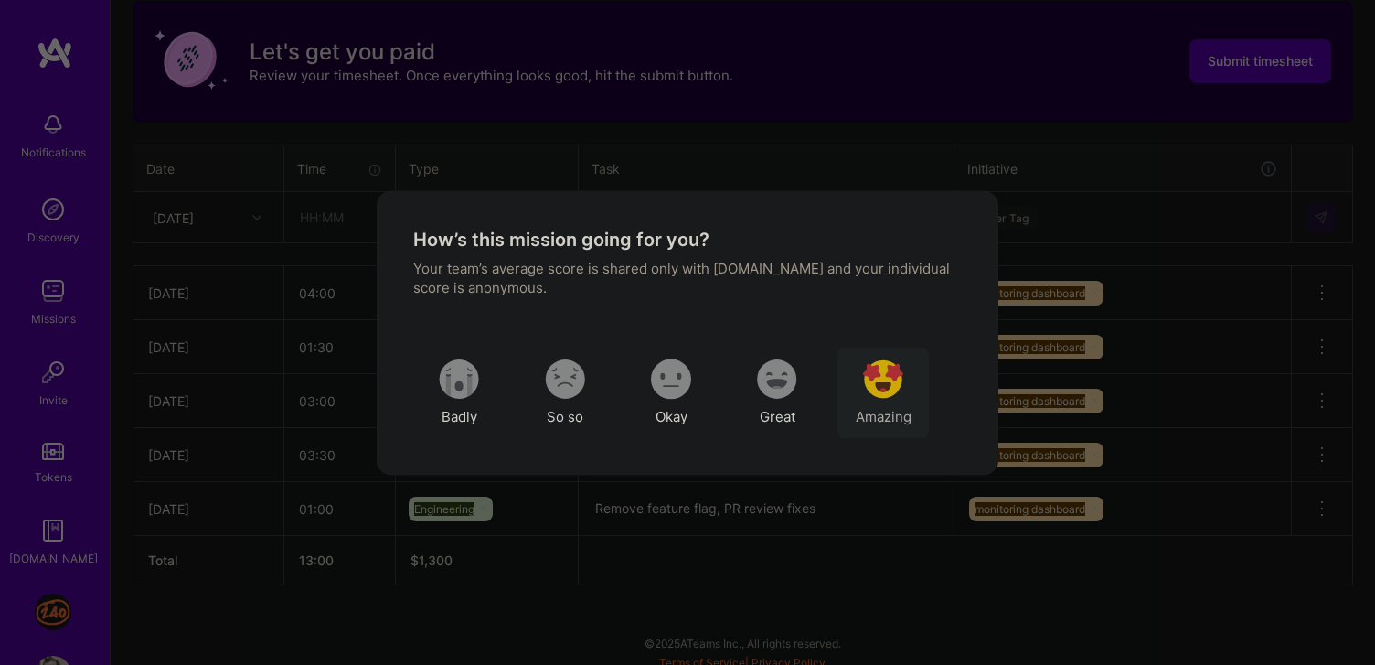
click at [925, 406] on div "Amazing" at bounding box center [882, 391] width 91 height 91
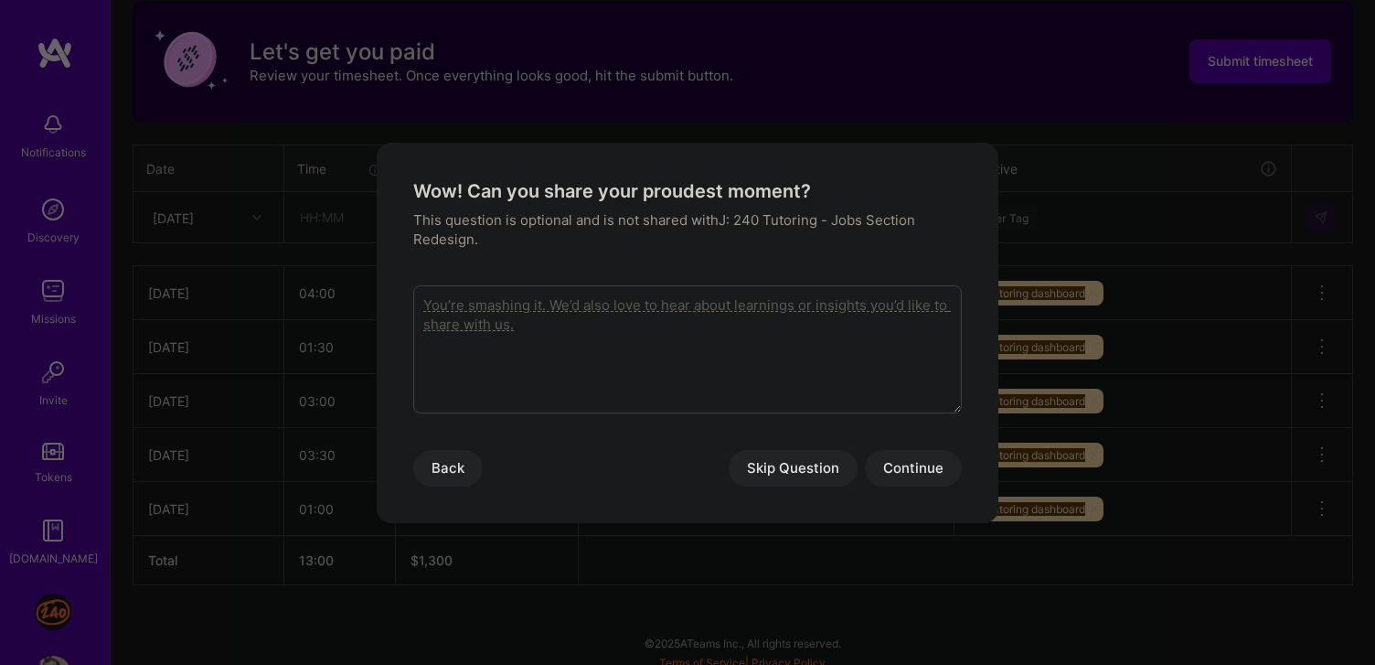
click at [804, 467] on button "Skip Question" at bounding box center [793, 468] width 129 height 37
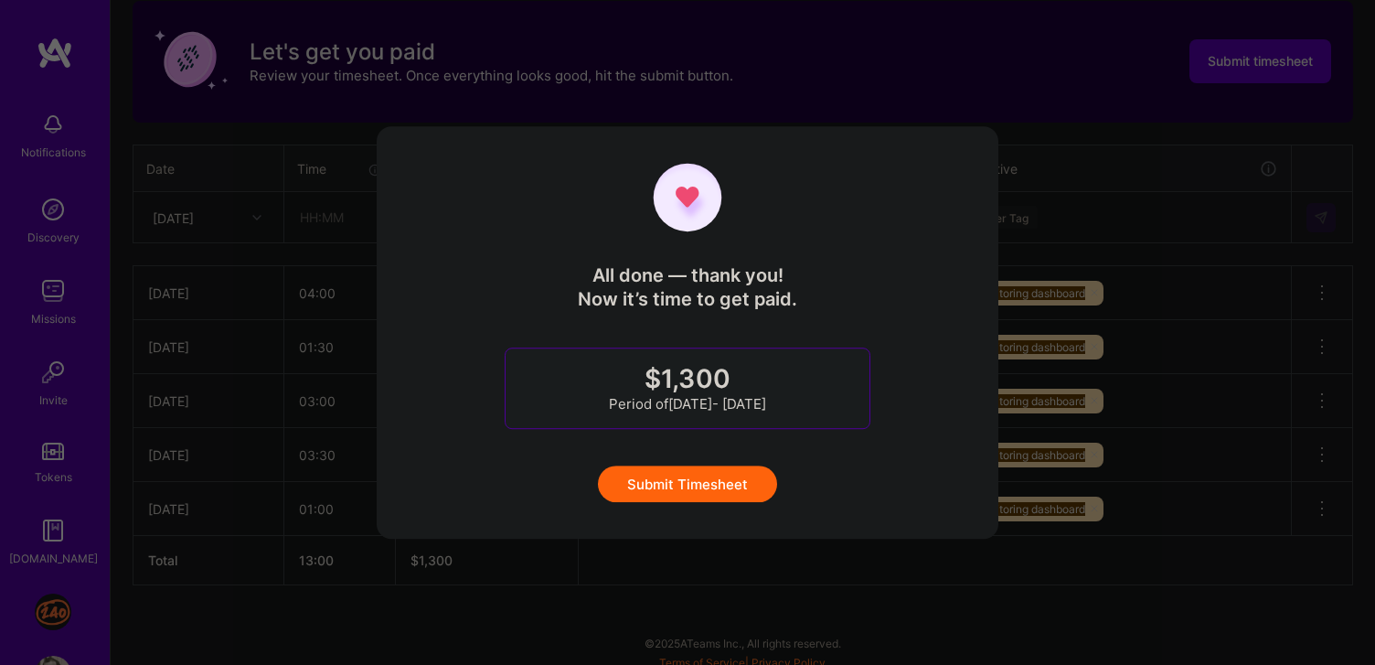
click at [734, 493] on button "Submit Timesheet" at bounding box center [687, 483] width 179 height 37
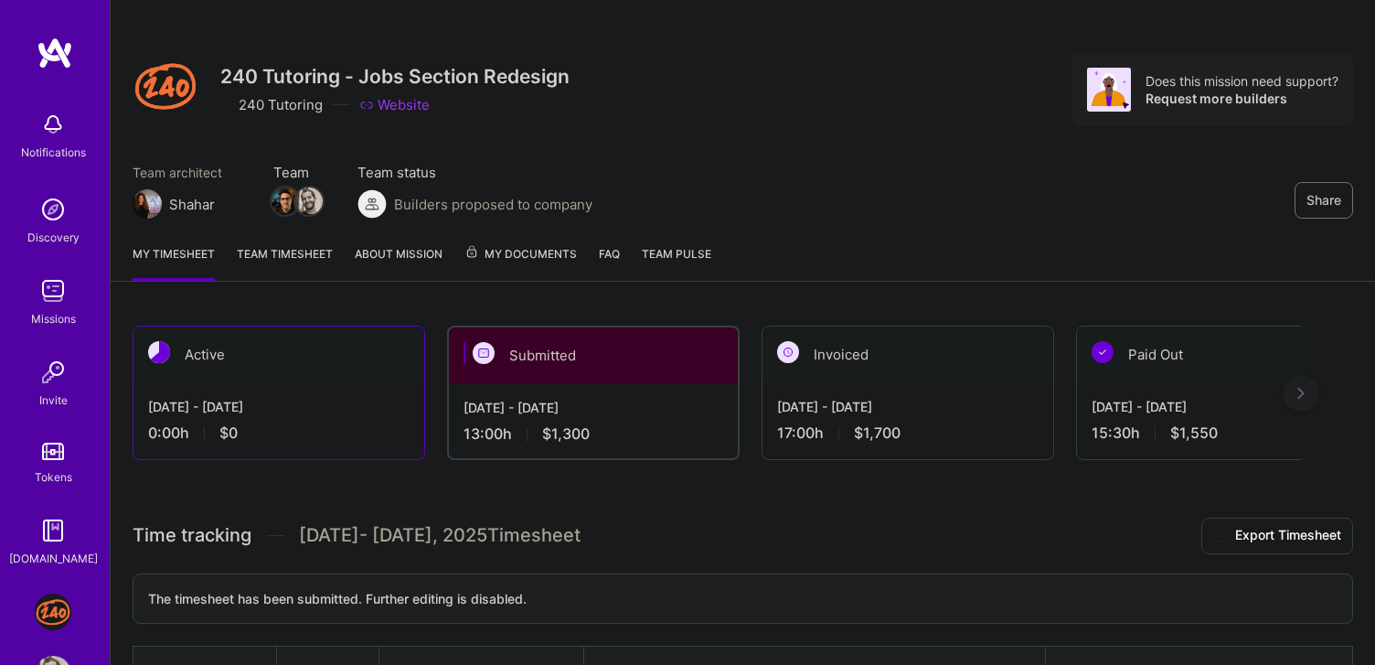
scroll to position [0, 0]
